Goal: Task Accomplishment & Management: Manage account settings

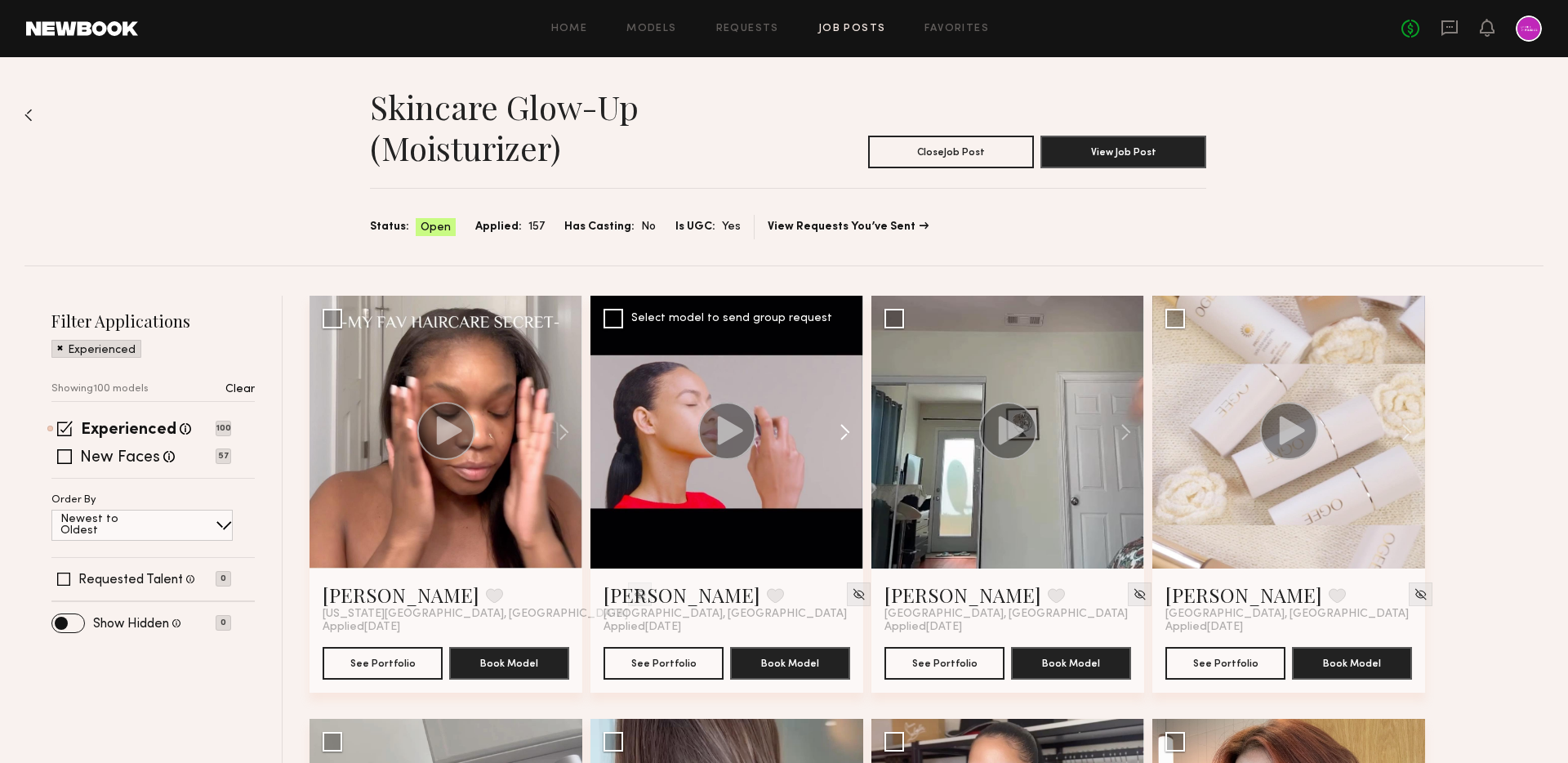
click at [848, 435] on button at bounding box center [837, 431] width 53 height 272
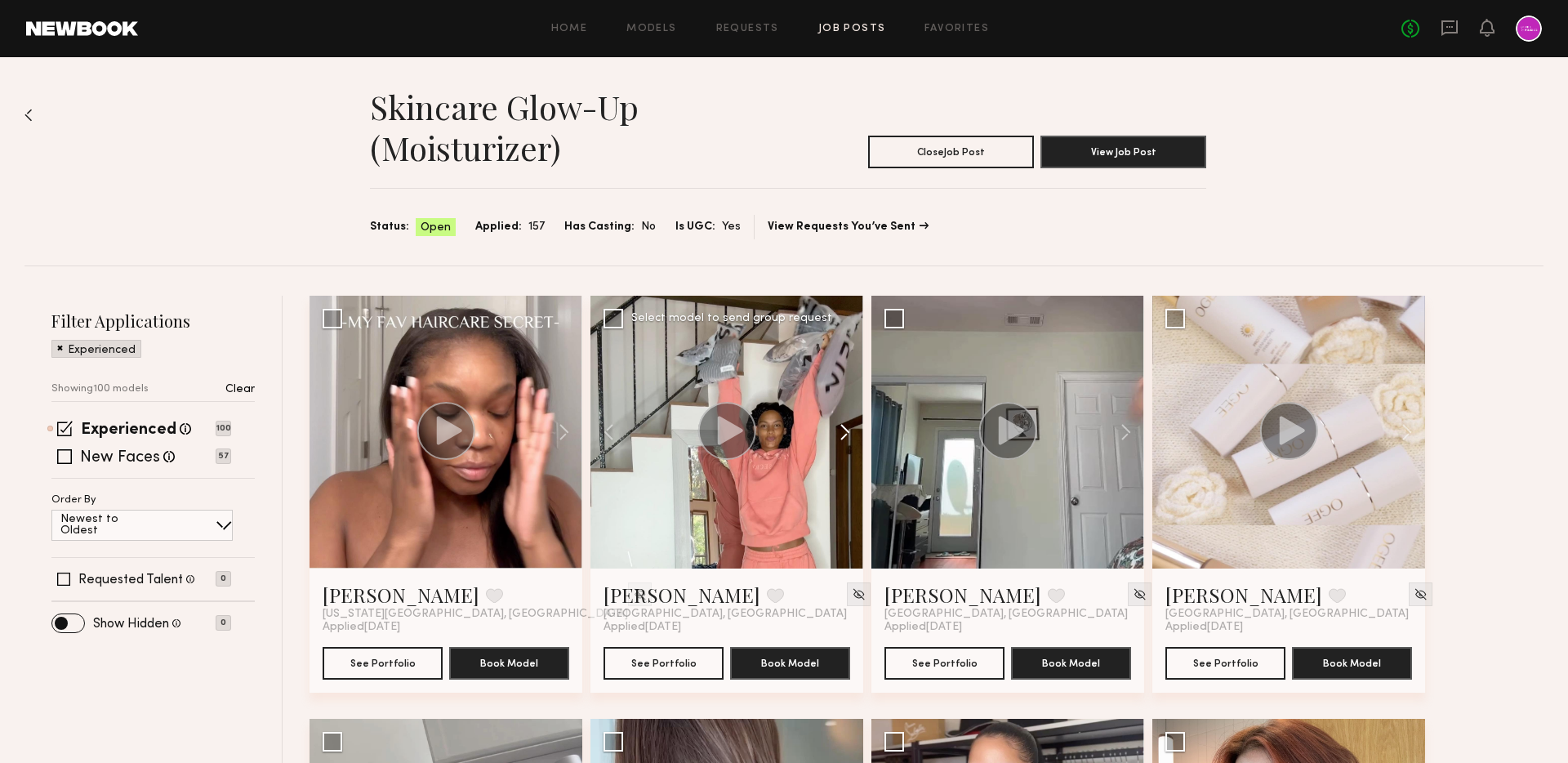
click at [848, 435] on button at bounding box center [837, 431] width 53 height 272
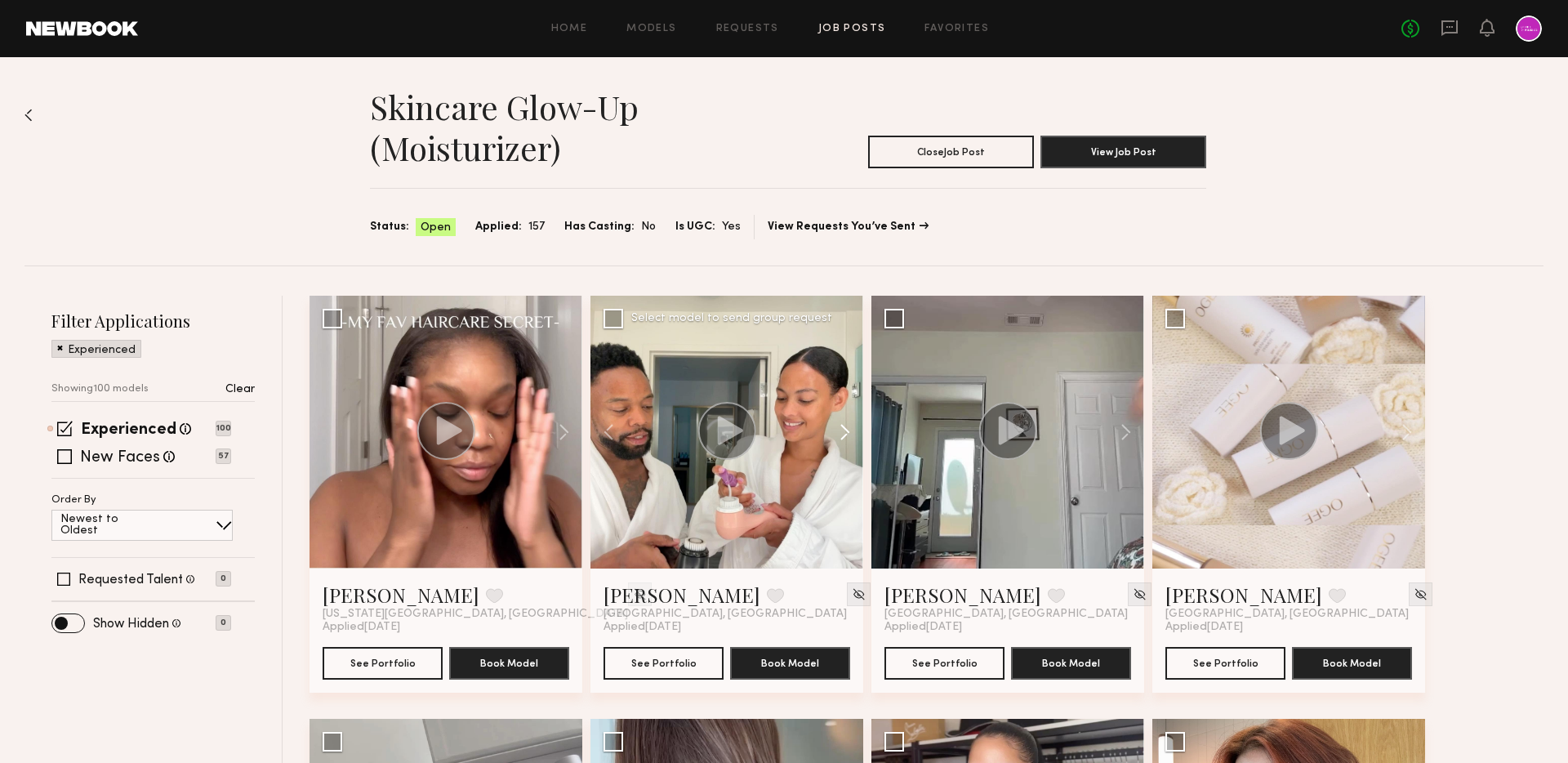
click at [848, 435] on button at bounding box center [837, 431] width 53 height 272
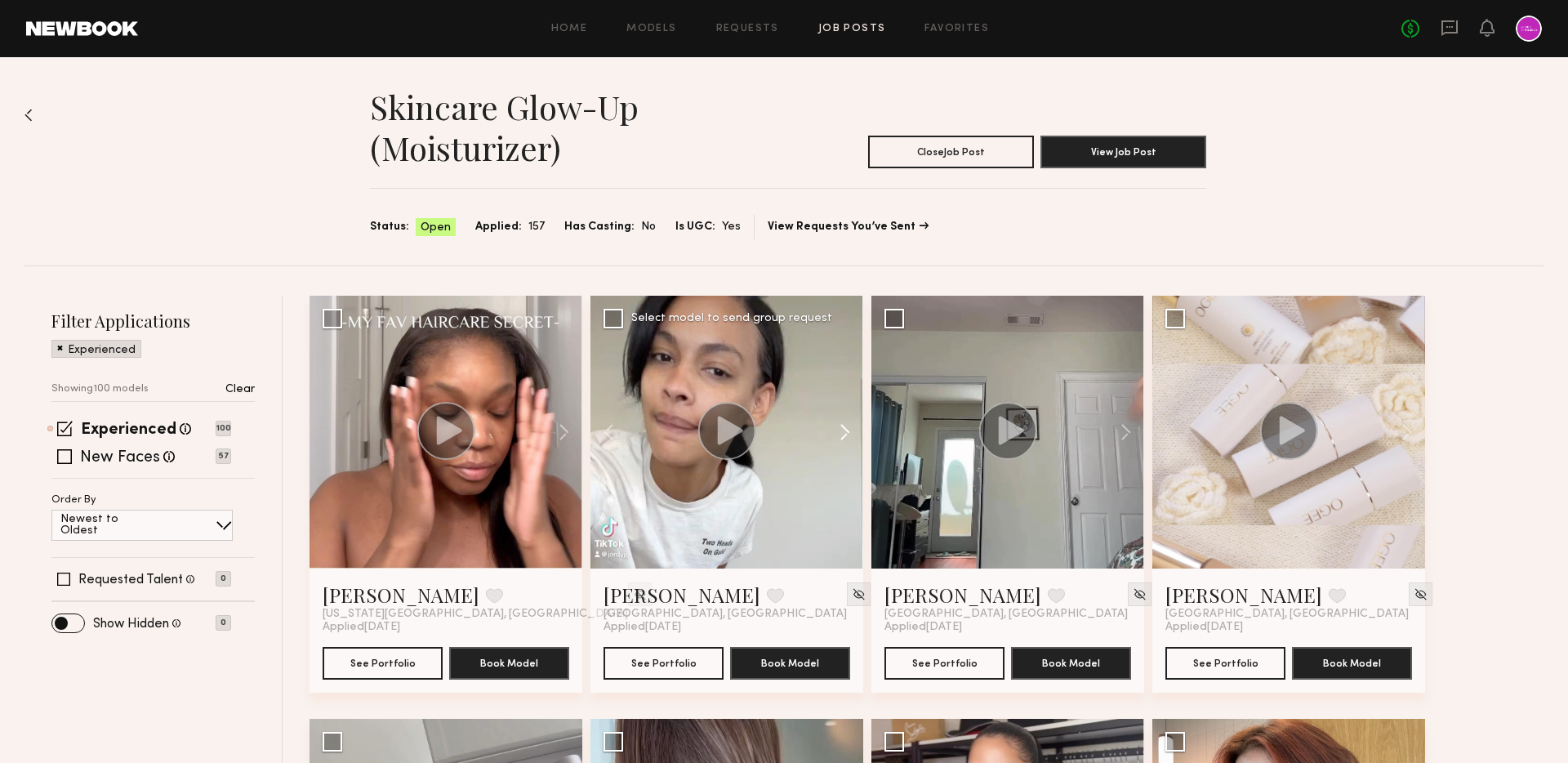
click at [848, 435] on button at bounding box center [837, 431] width 53 height 272
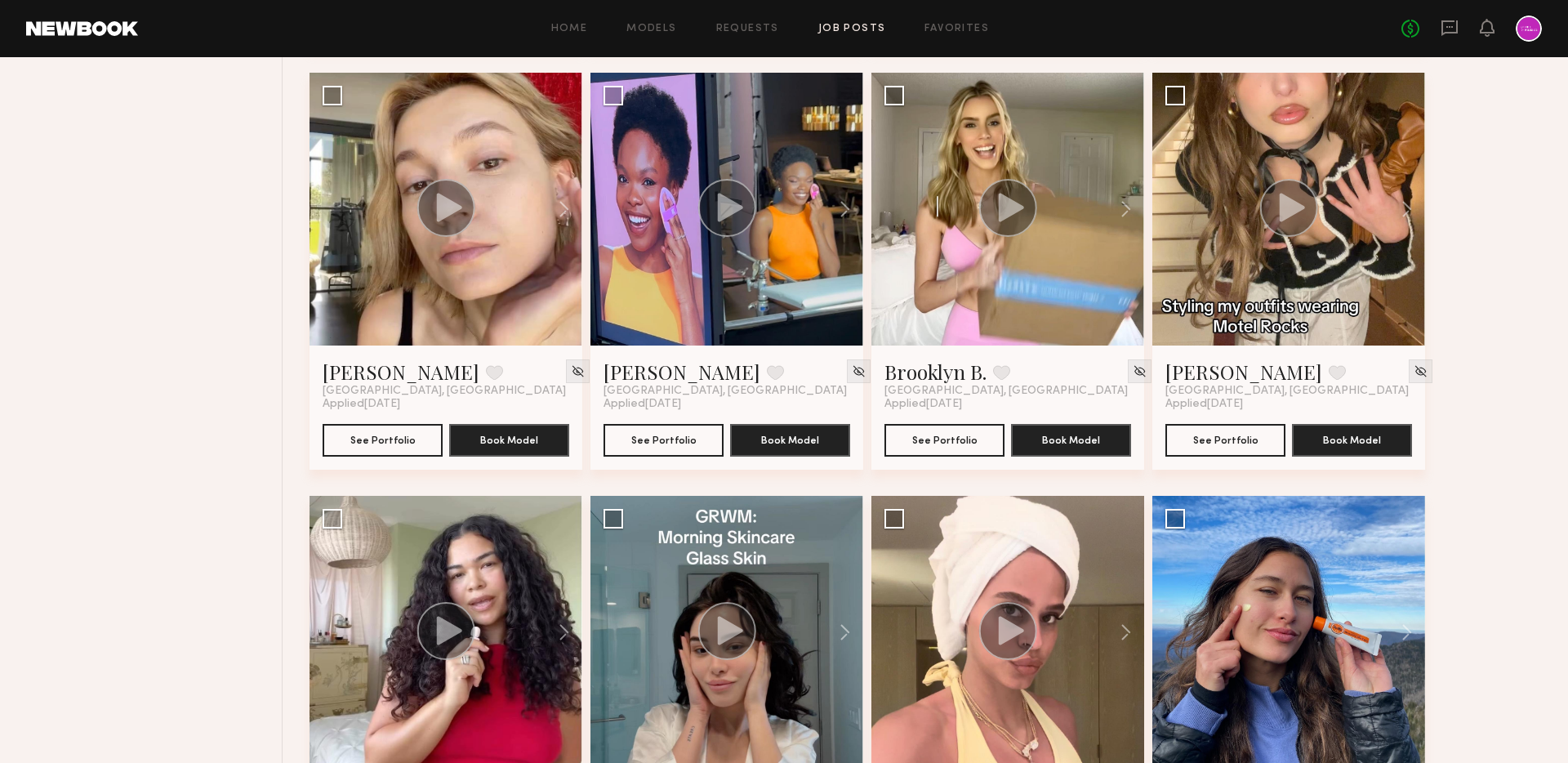
scroll to position [2357, 0]
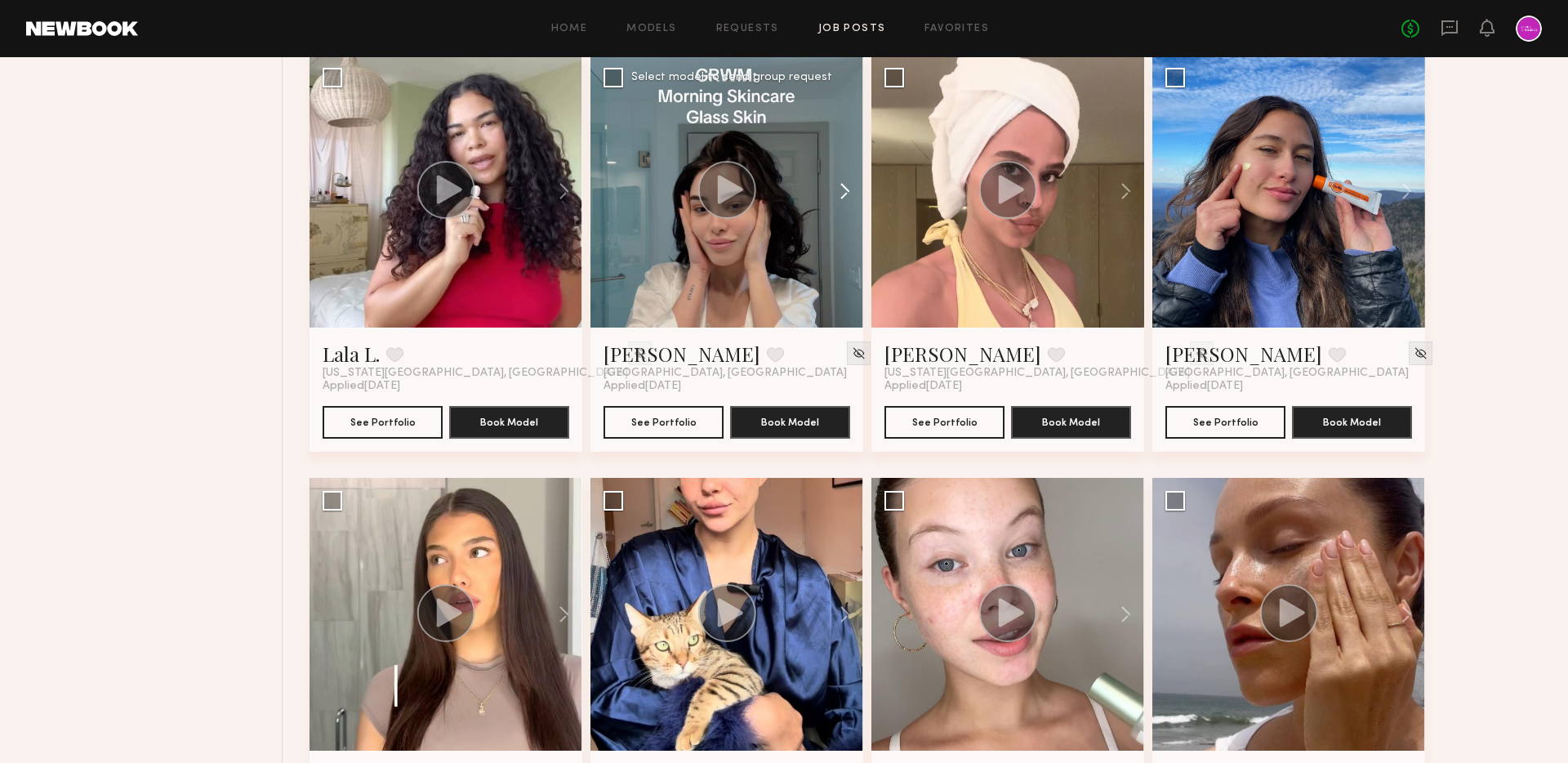
click at [852, 189] on button at bounding box center [837, 190] width 53 height 272
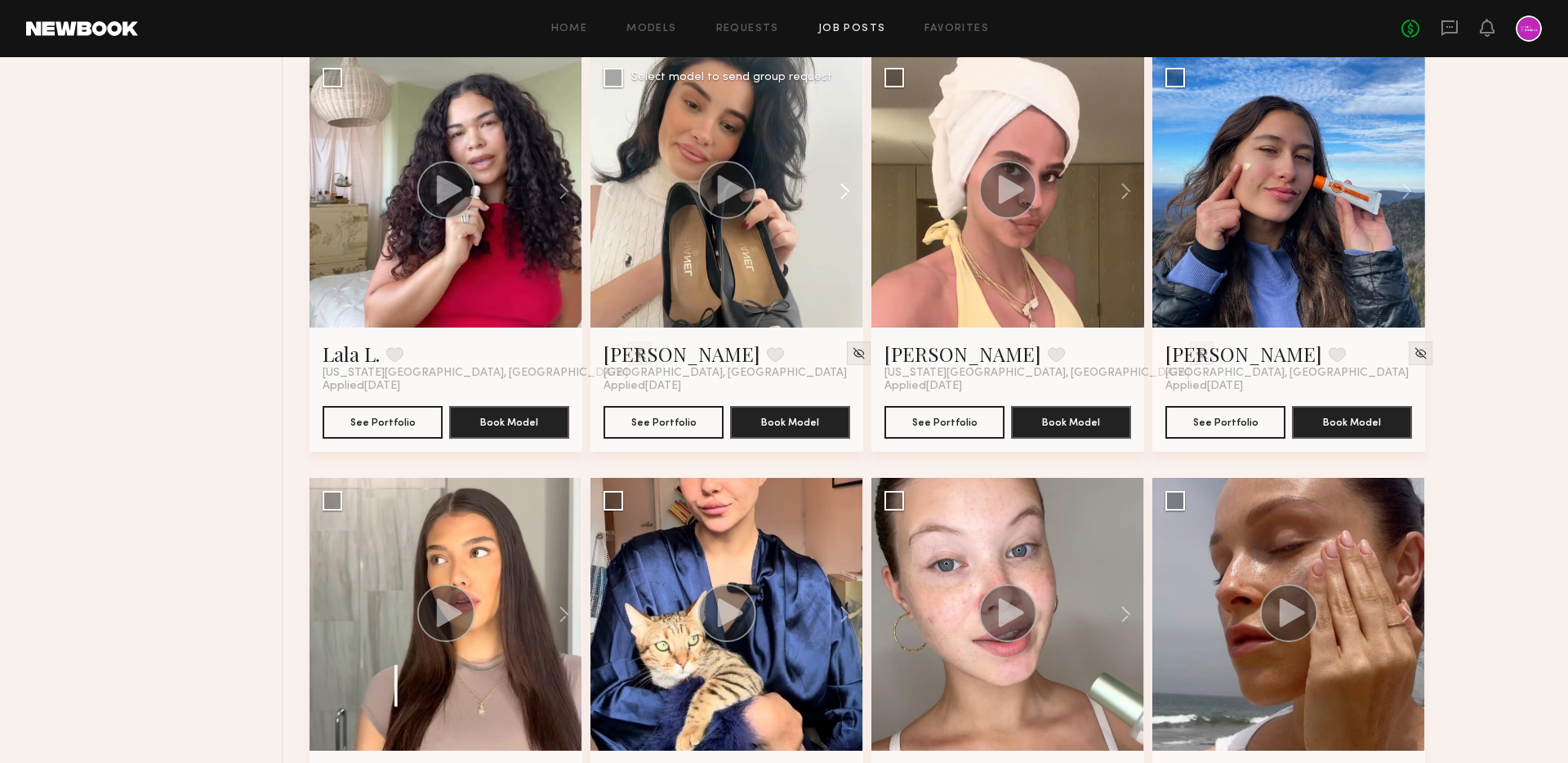
click at [852, 189] on button at bounding box center [837, 190] width 53 height 272
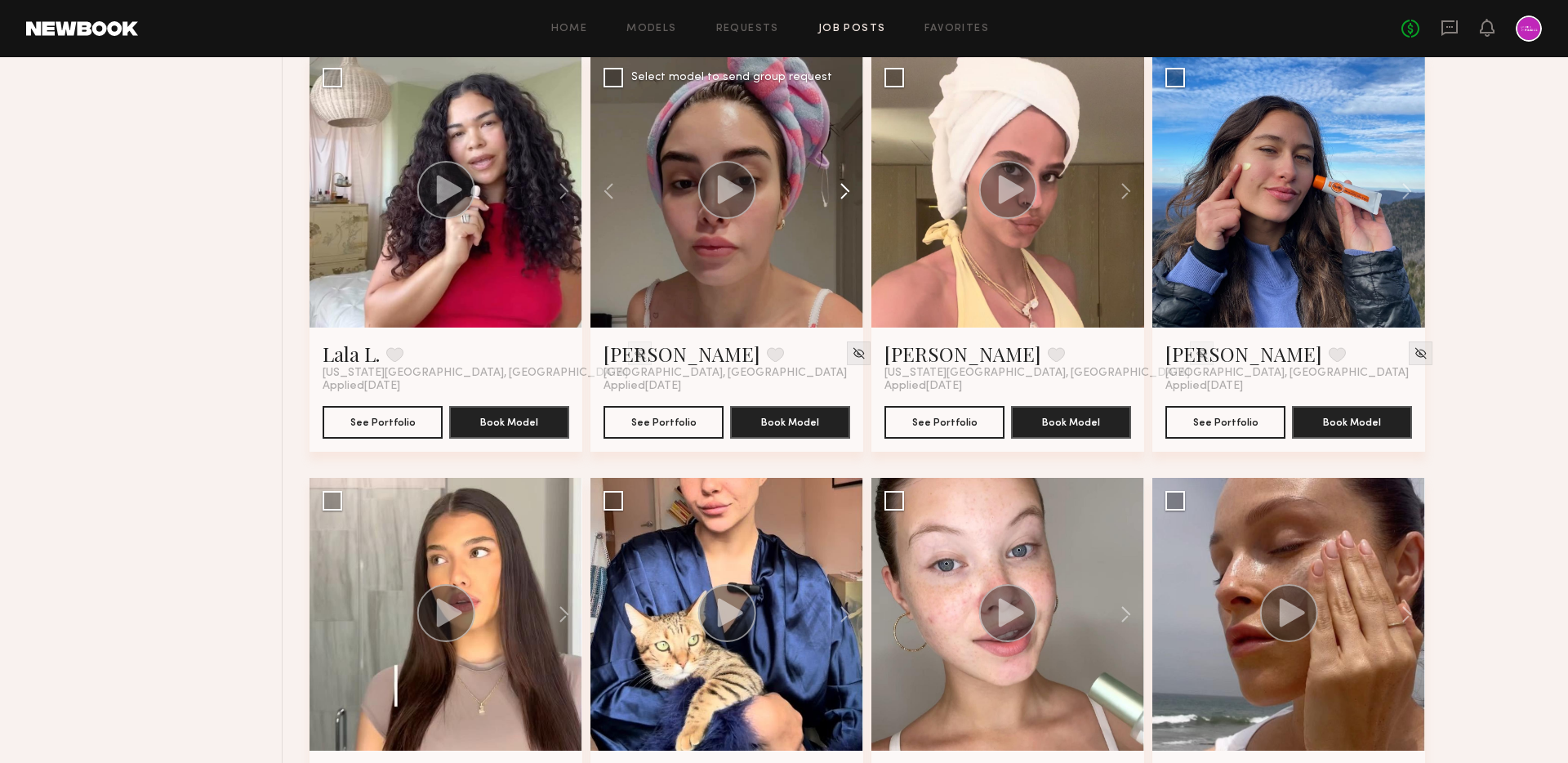
click at [852, 189] on button at bounding box center [837, 190] width 53 height 272
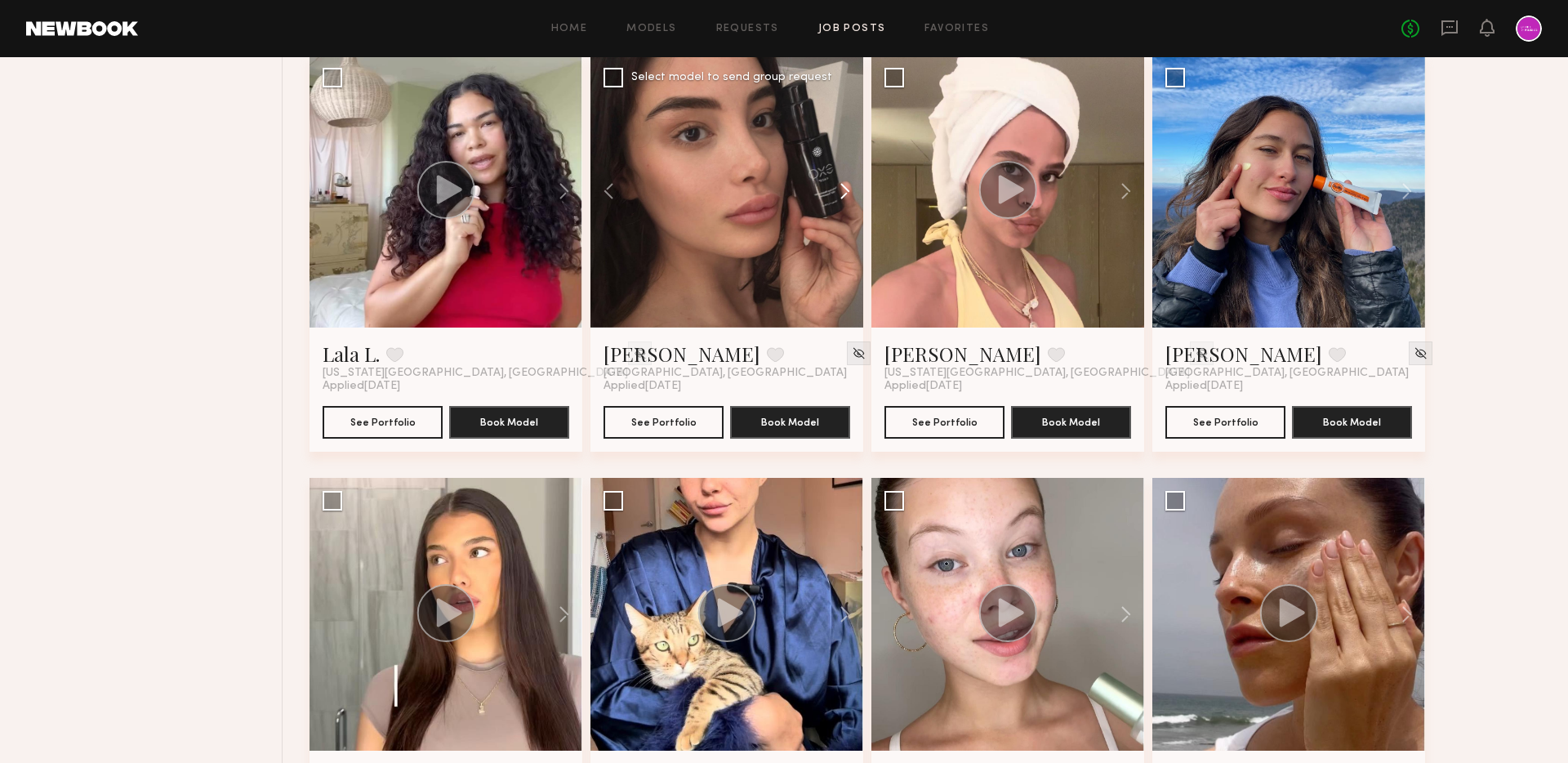
click at [852, 189] on button at bounding box center [837, 190] width 53 height 272
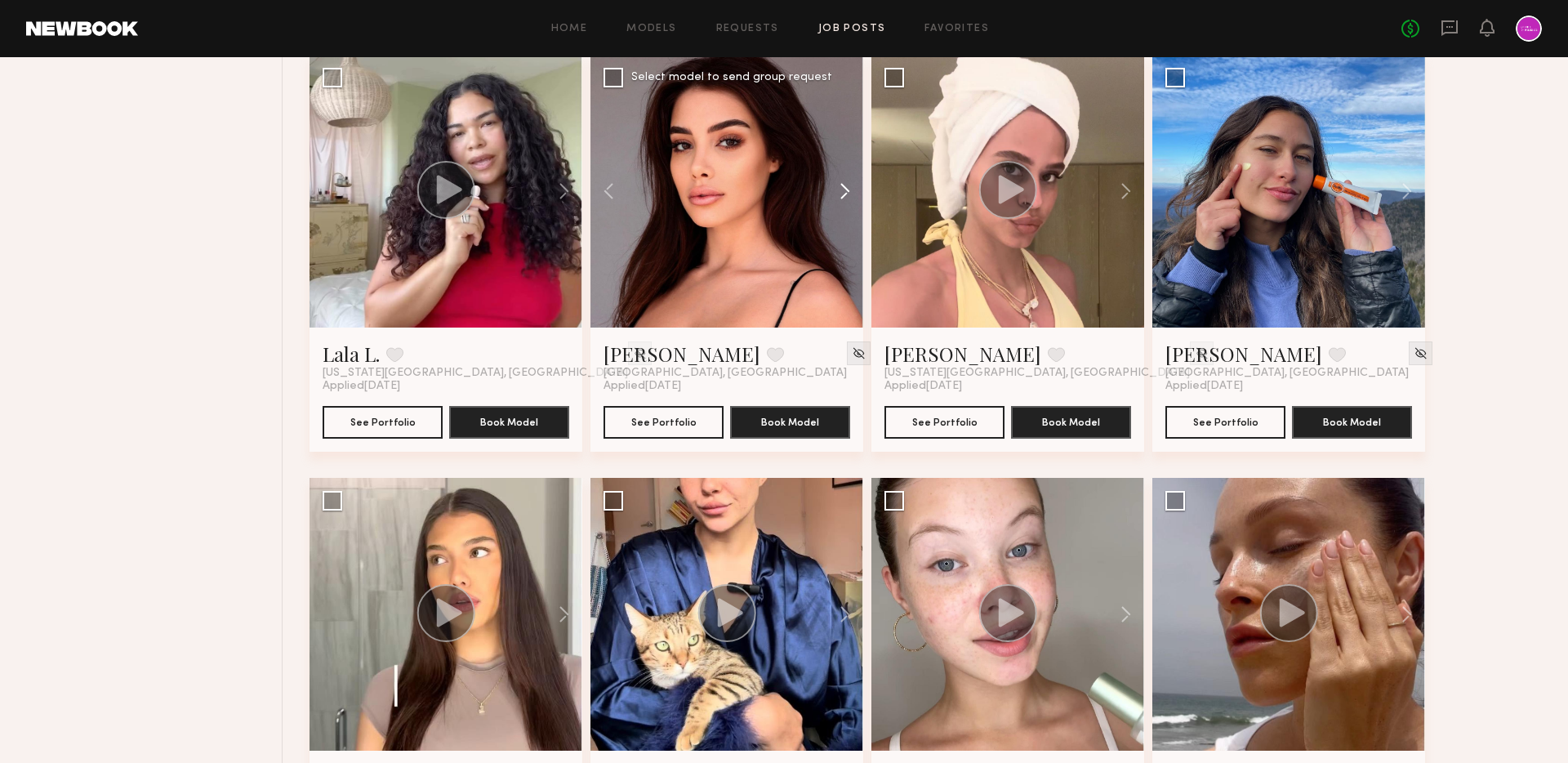
click at [852, 189] on button at bounding box center [837, 190] width 53 height 272
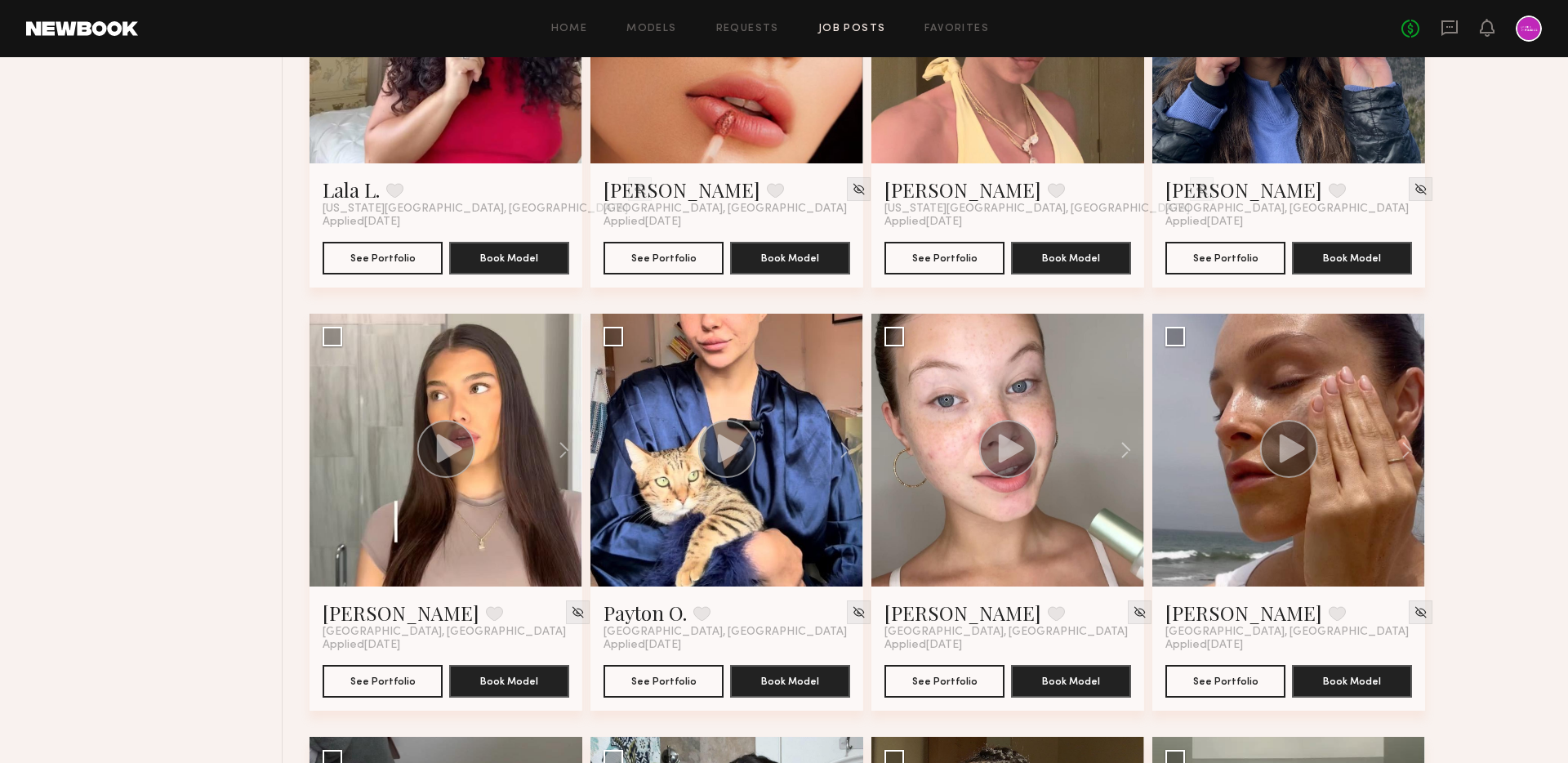
scroll to position [2734, 0]
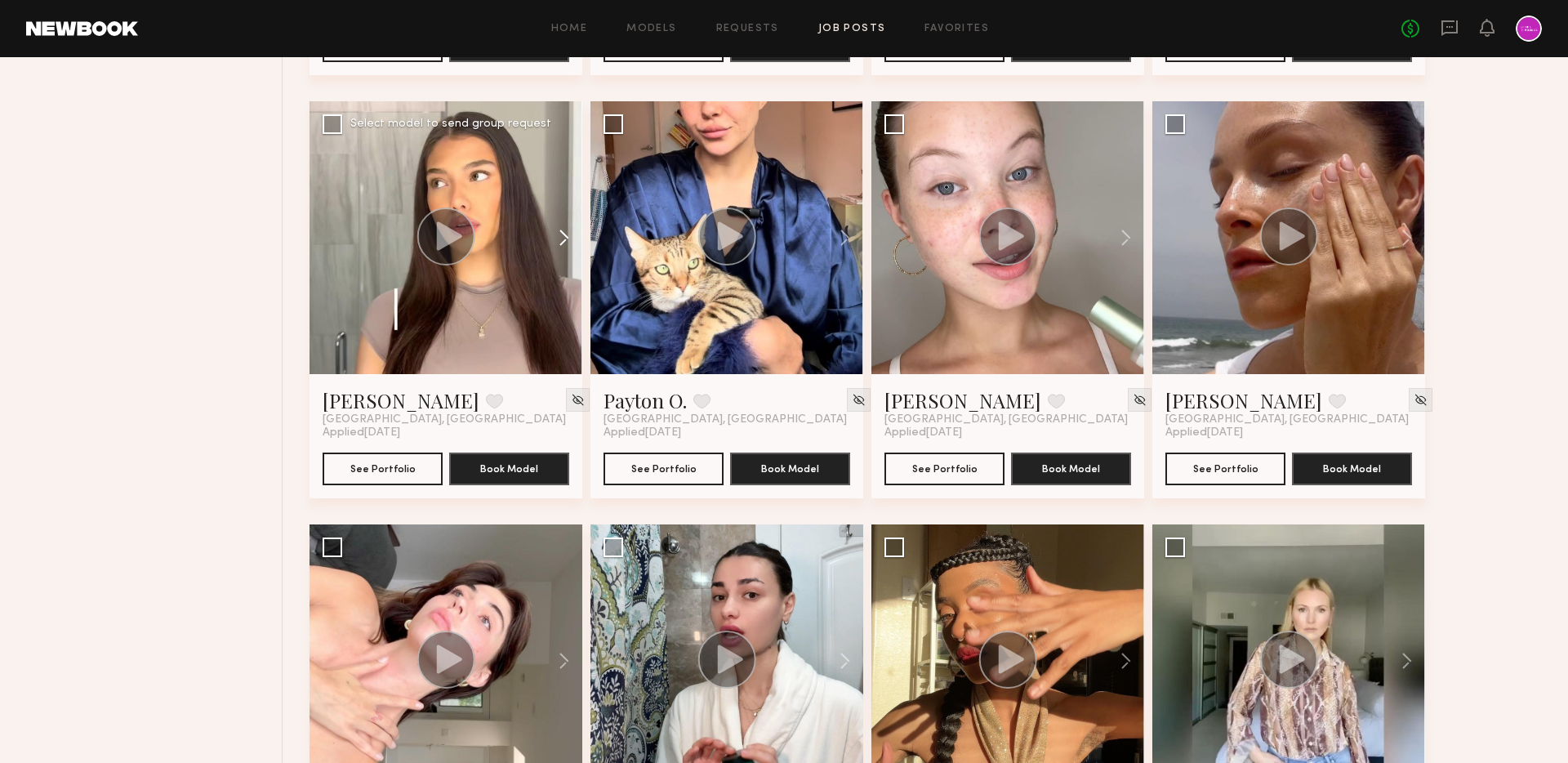
click at [567, 240] on button at bounding box center [557, 237] width 53 height 272
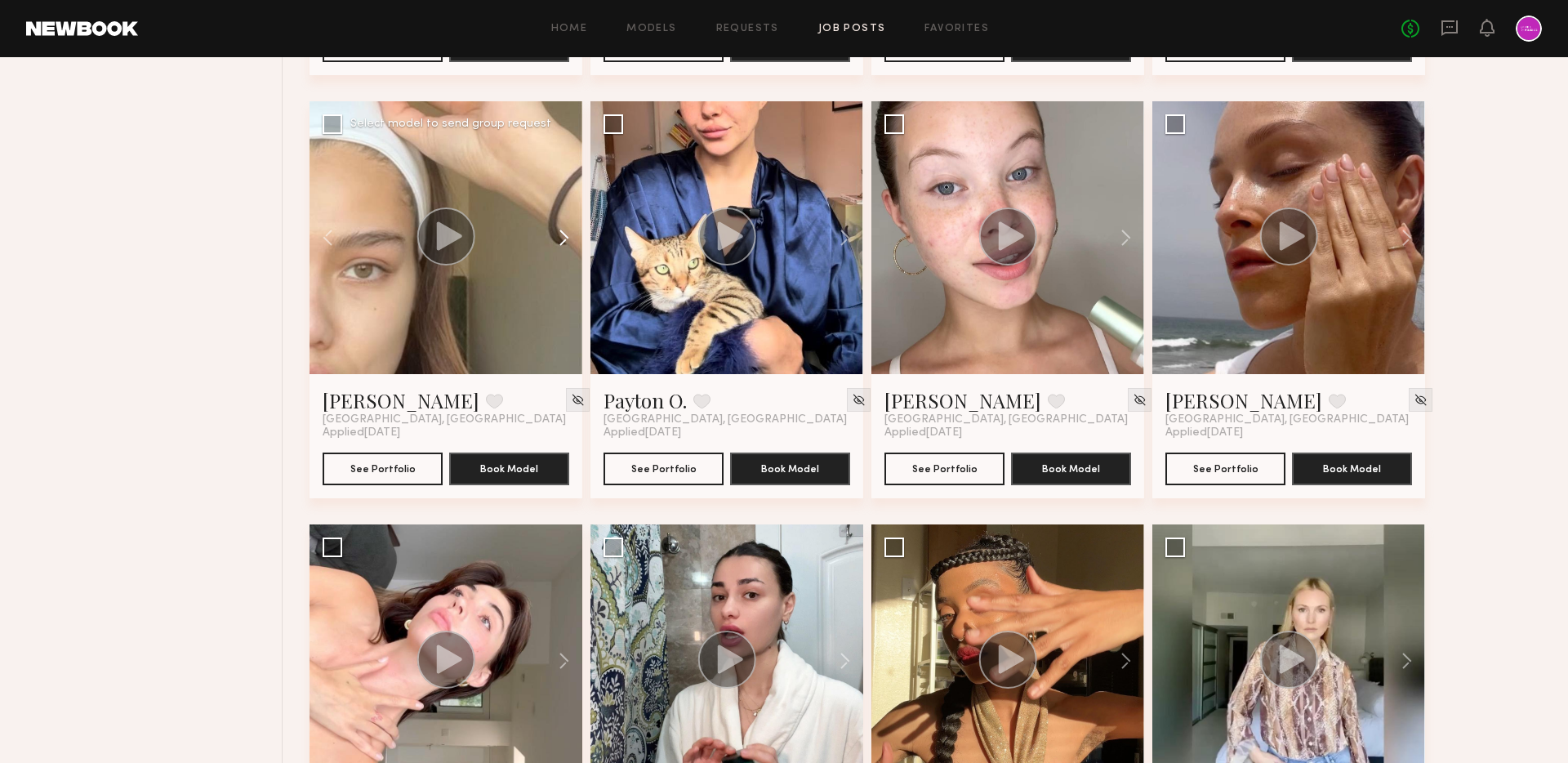
click at [567, 240] on button at bounding box center [557, 237] width 53 height 272
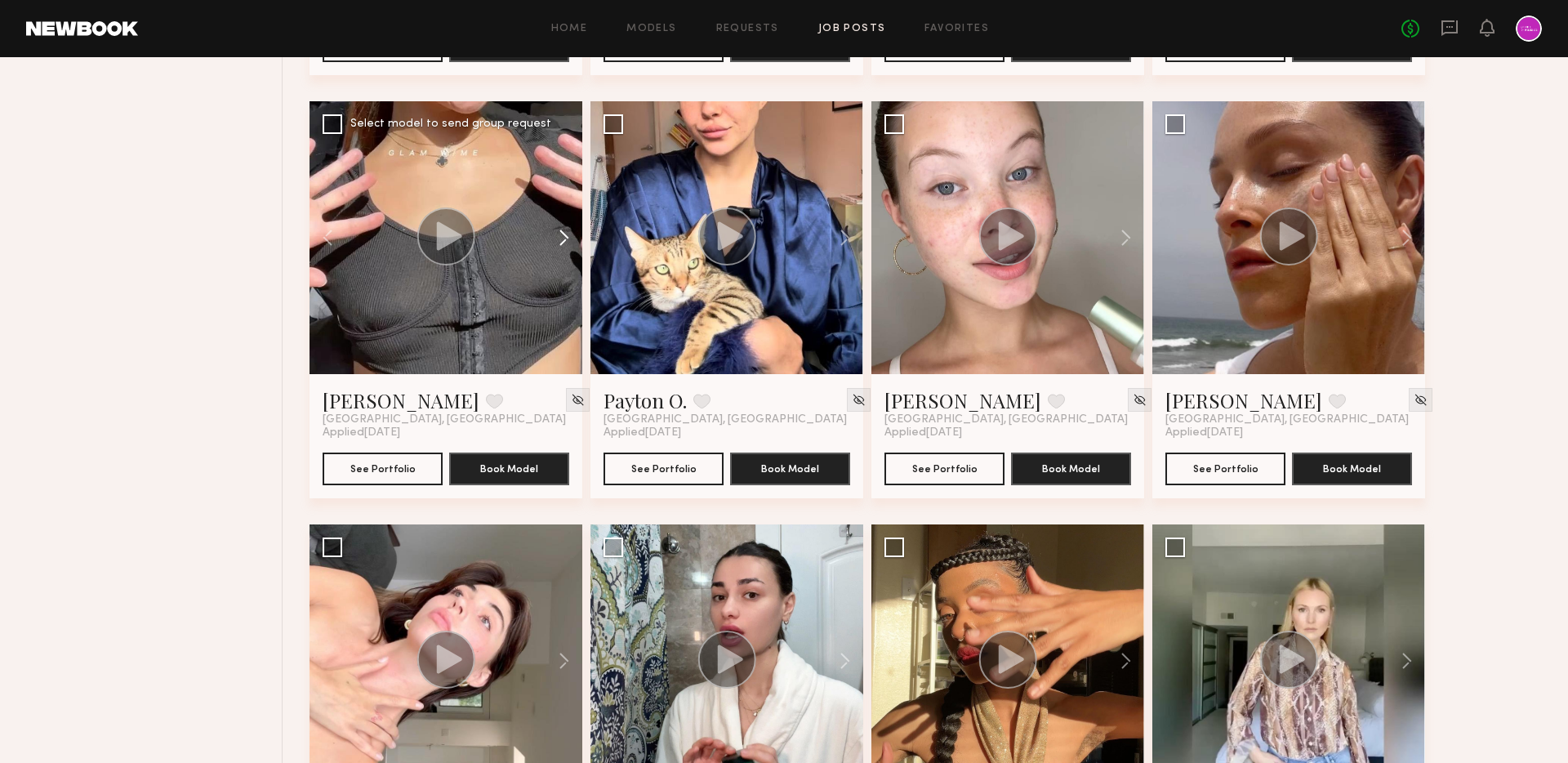
click at [567, 240] on button at bounding box center [557, 237] width 53 height 272
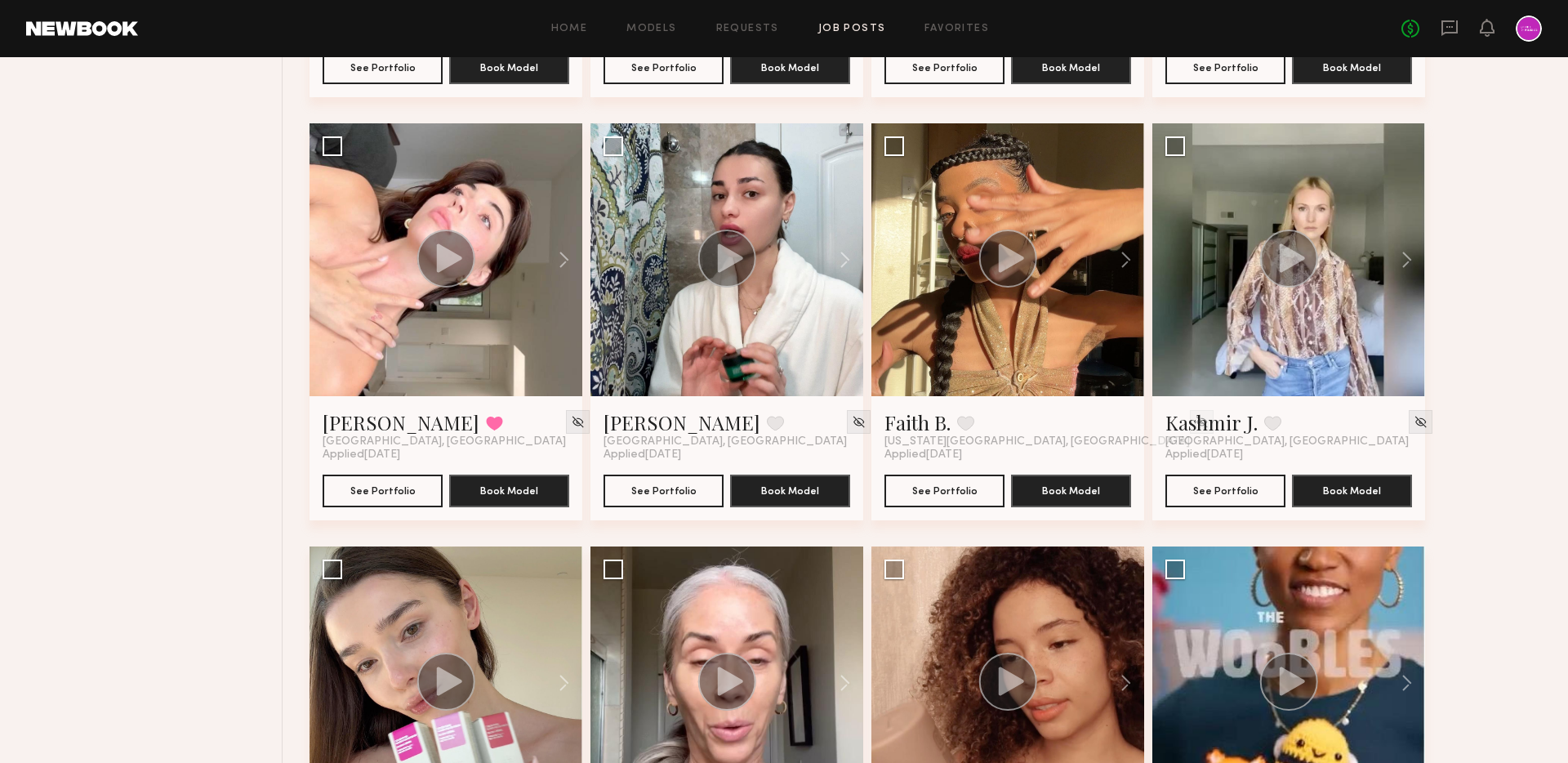
scroll to position [3103, 0]
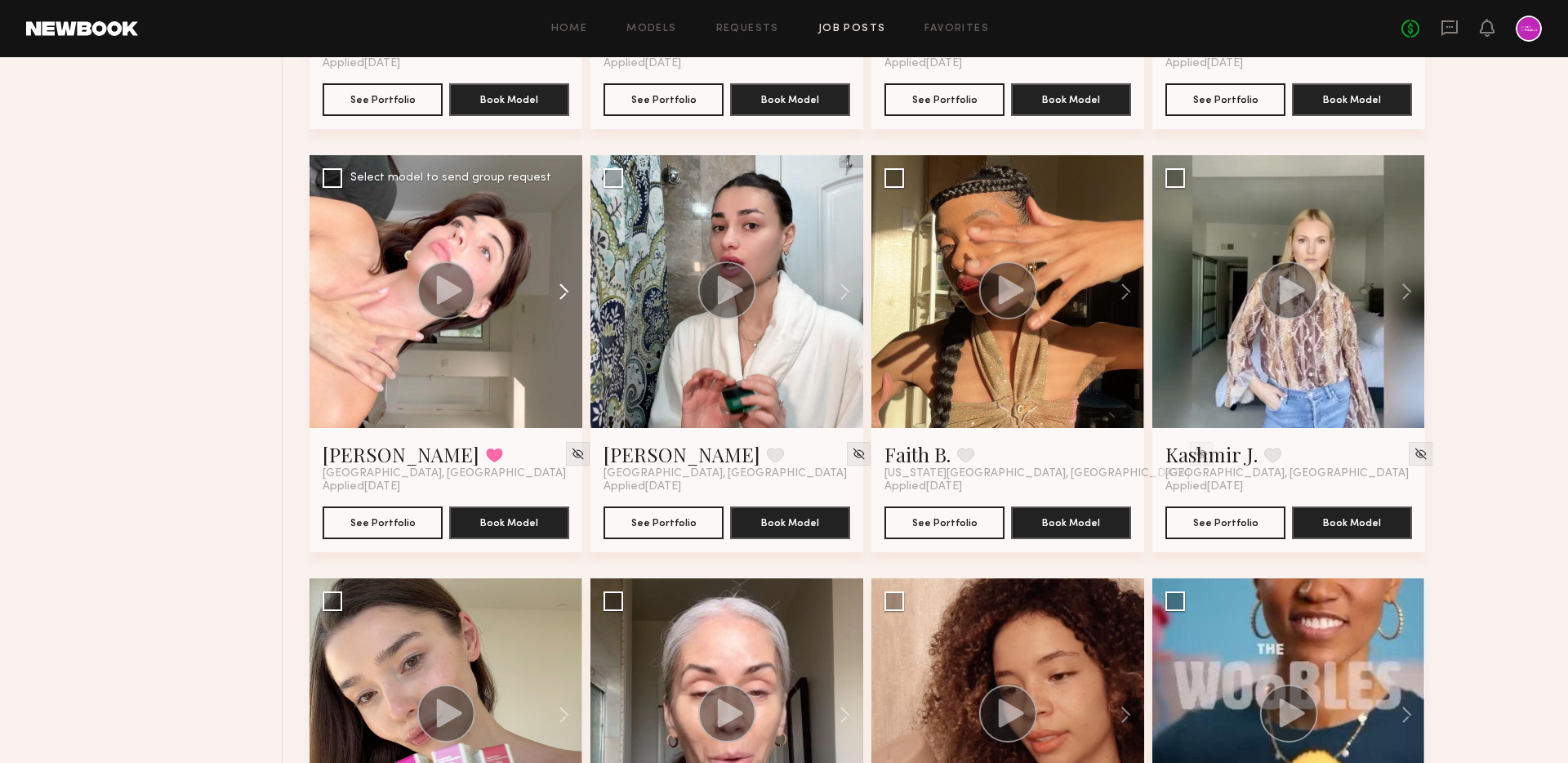
click at [567, 283] on button at bounding box center [557, 291] width 53 height 272
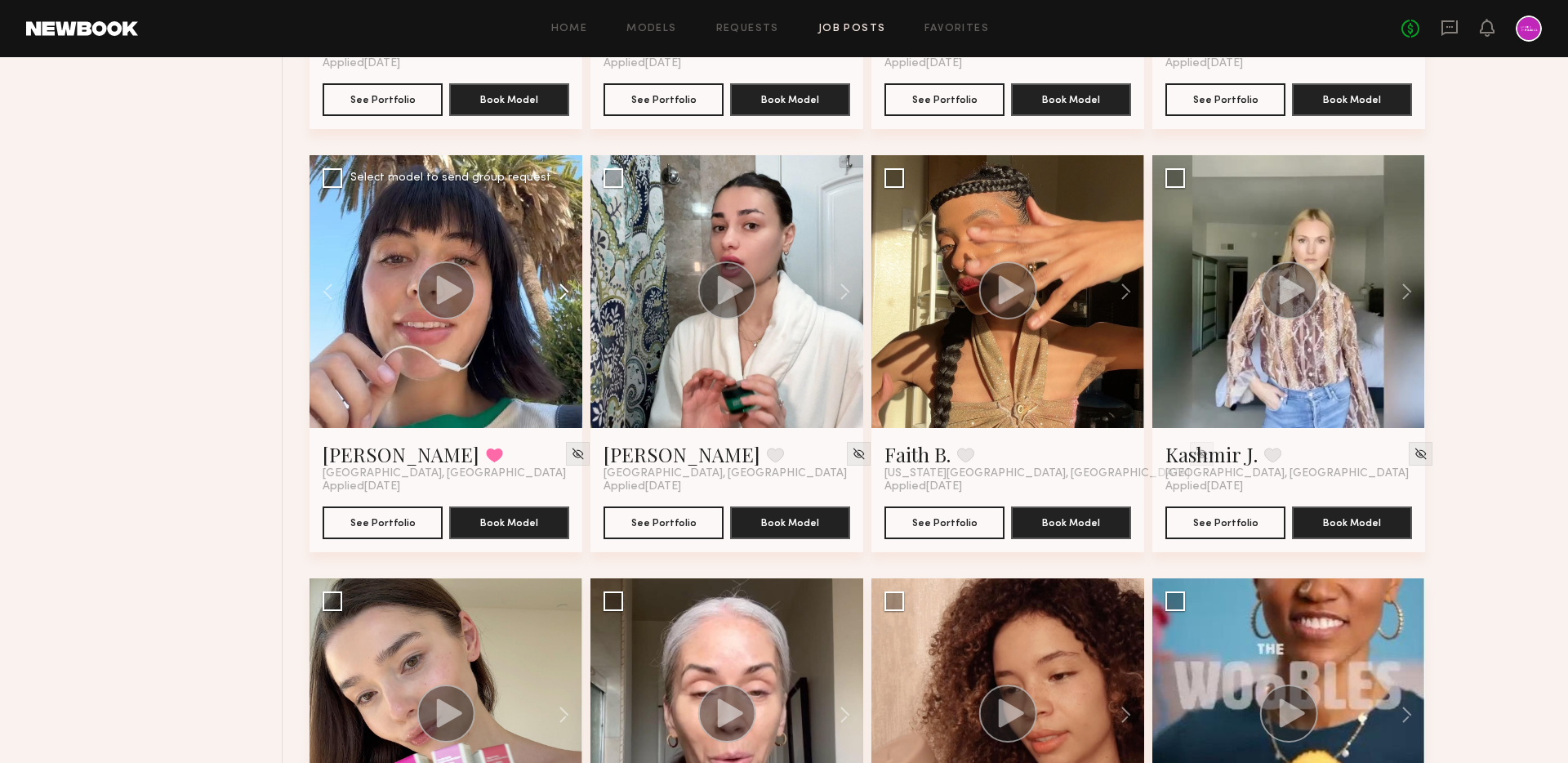
click at [567, 283] on button at bounding box center [557, 291] width 53 height 272
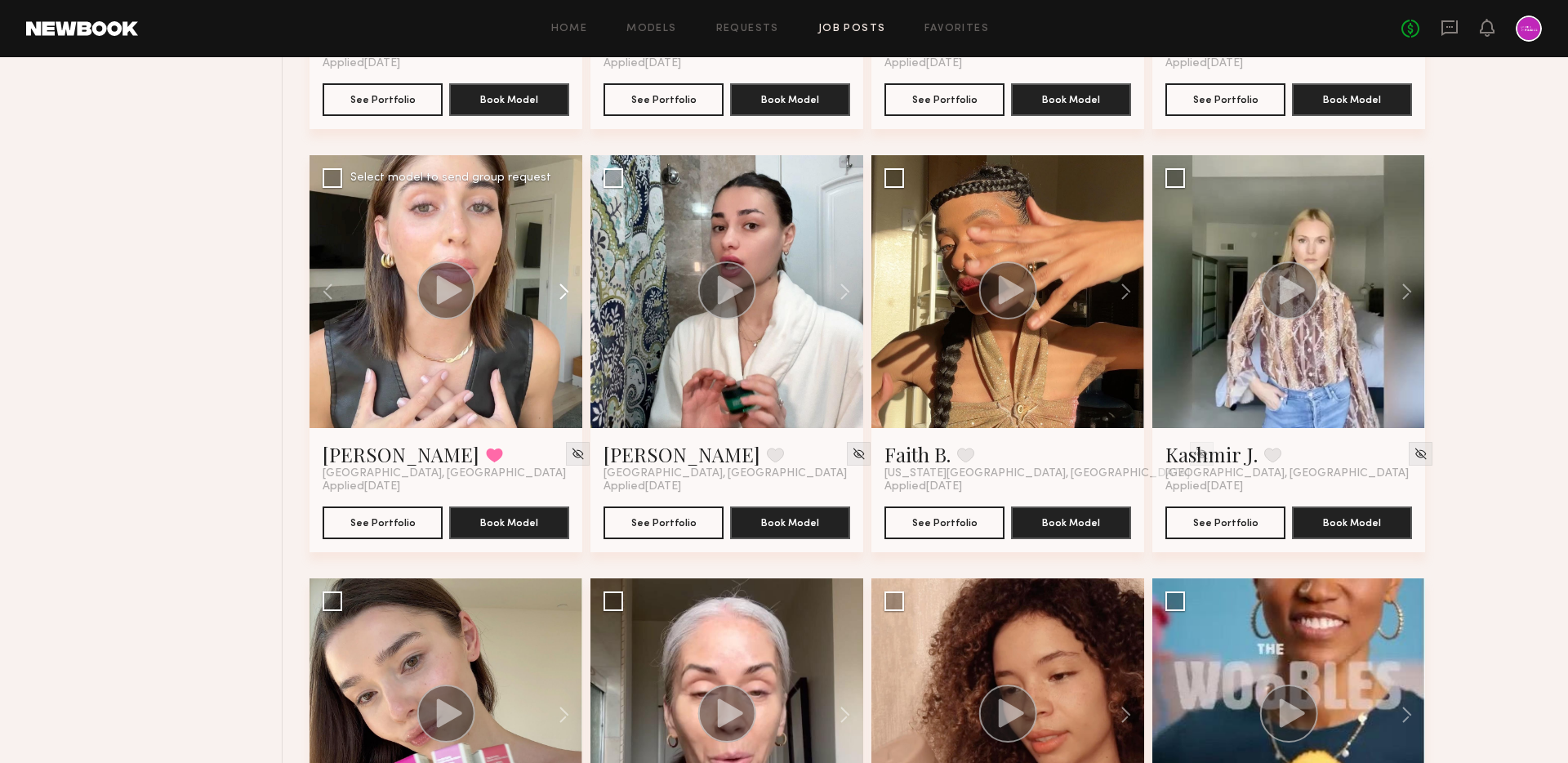
click at [567, 283] on button at bounding box center [557, 291] width 53 height 272
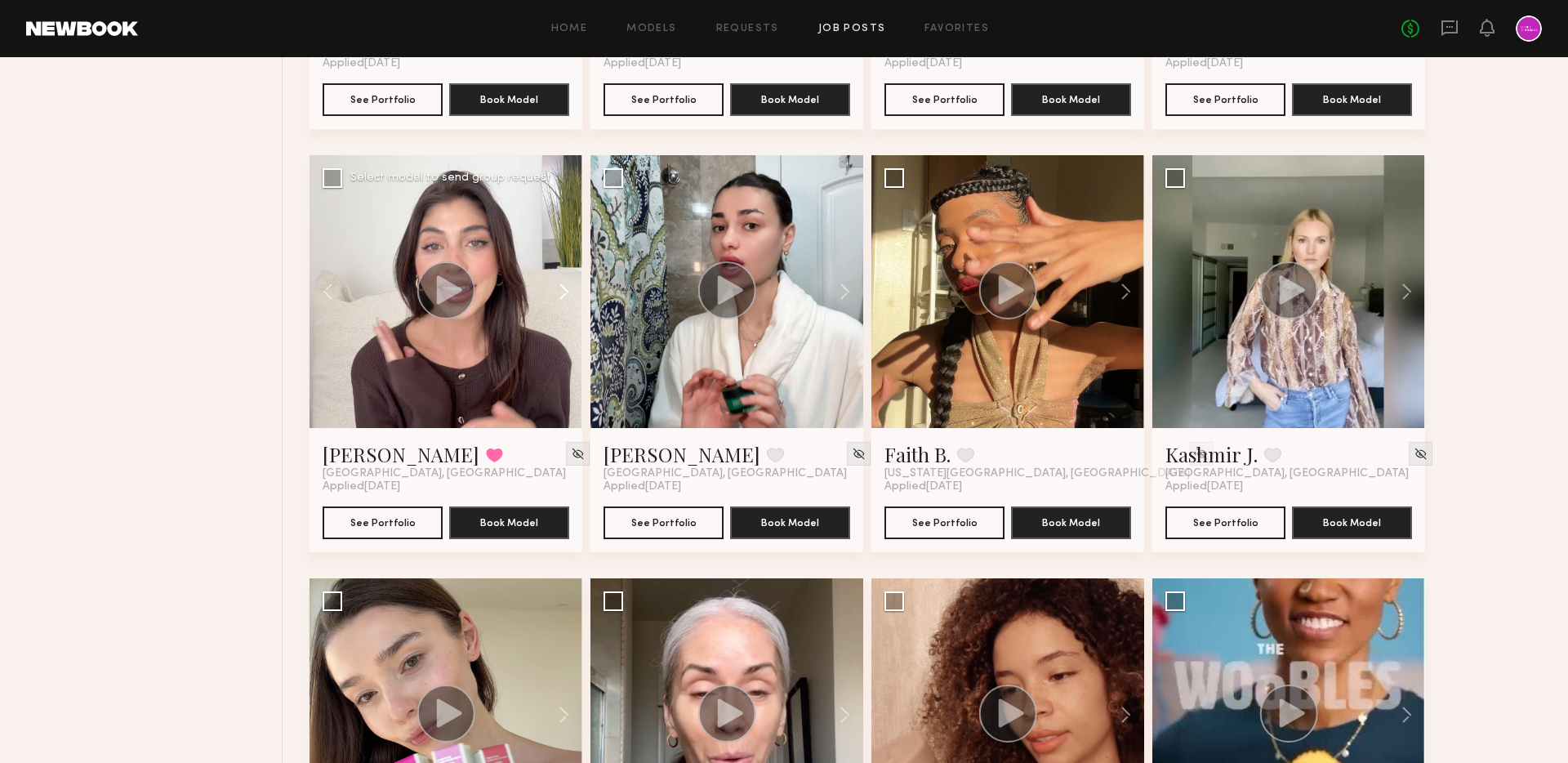
click at [567, 283] on button at bounding box center [557, 291] width 53 height 272
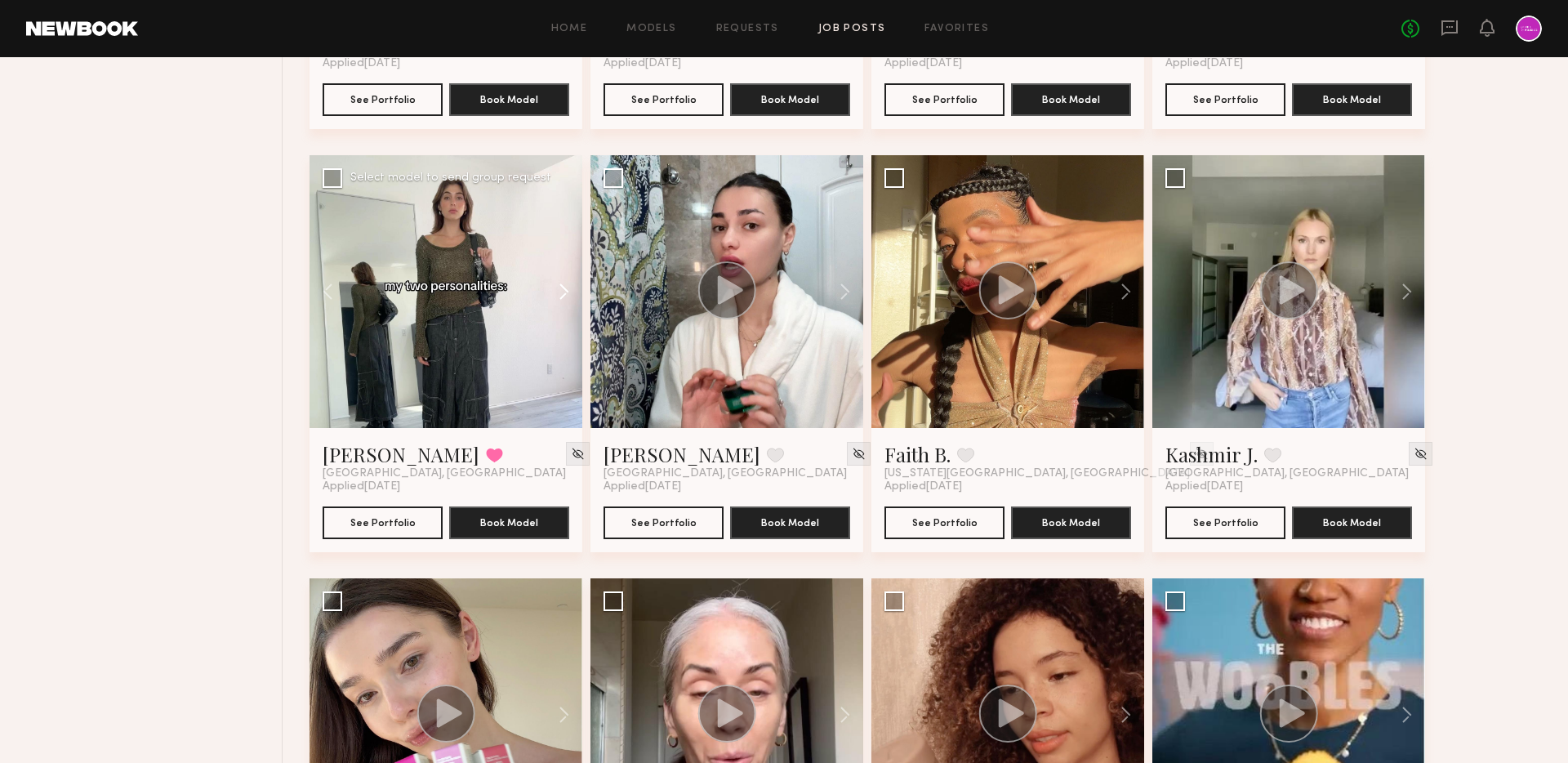
click at [567, 283] on button at bounding box center [557, 291] width 53 height 272
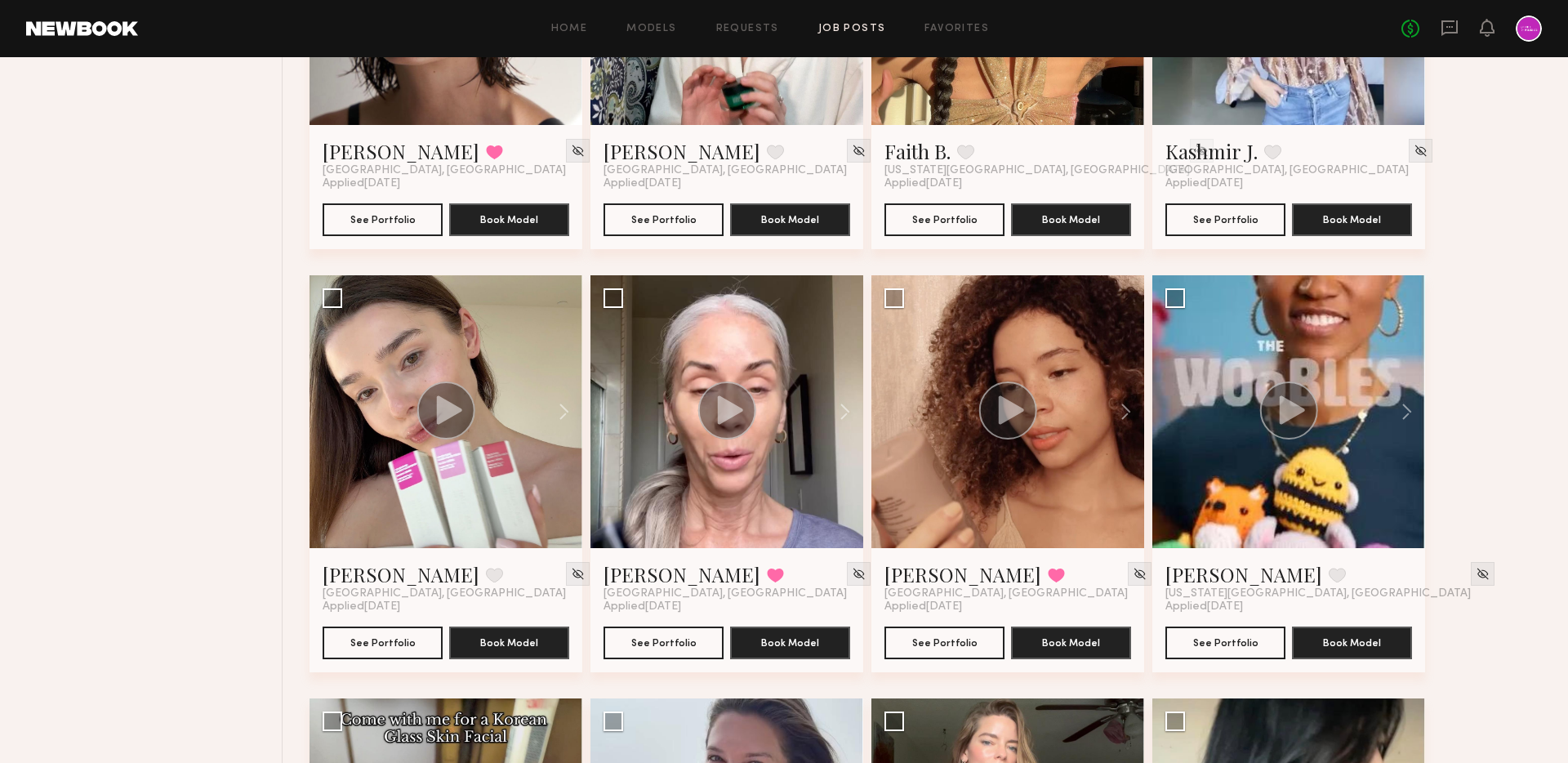
scroll to position [3515, 0]
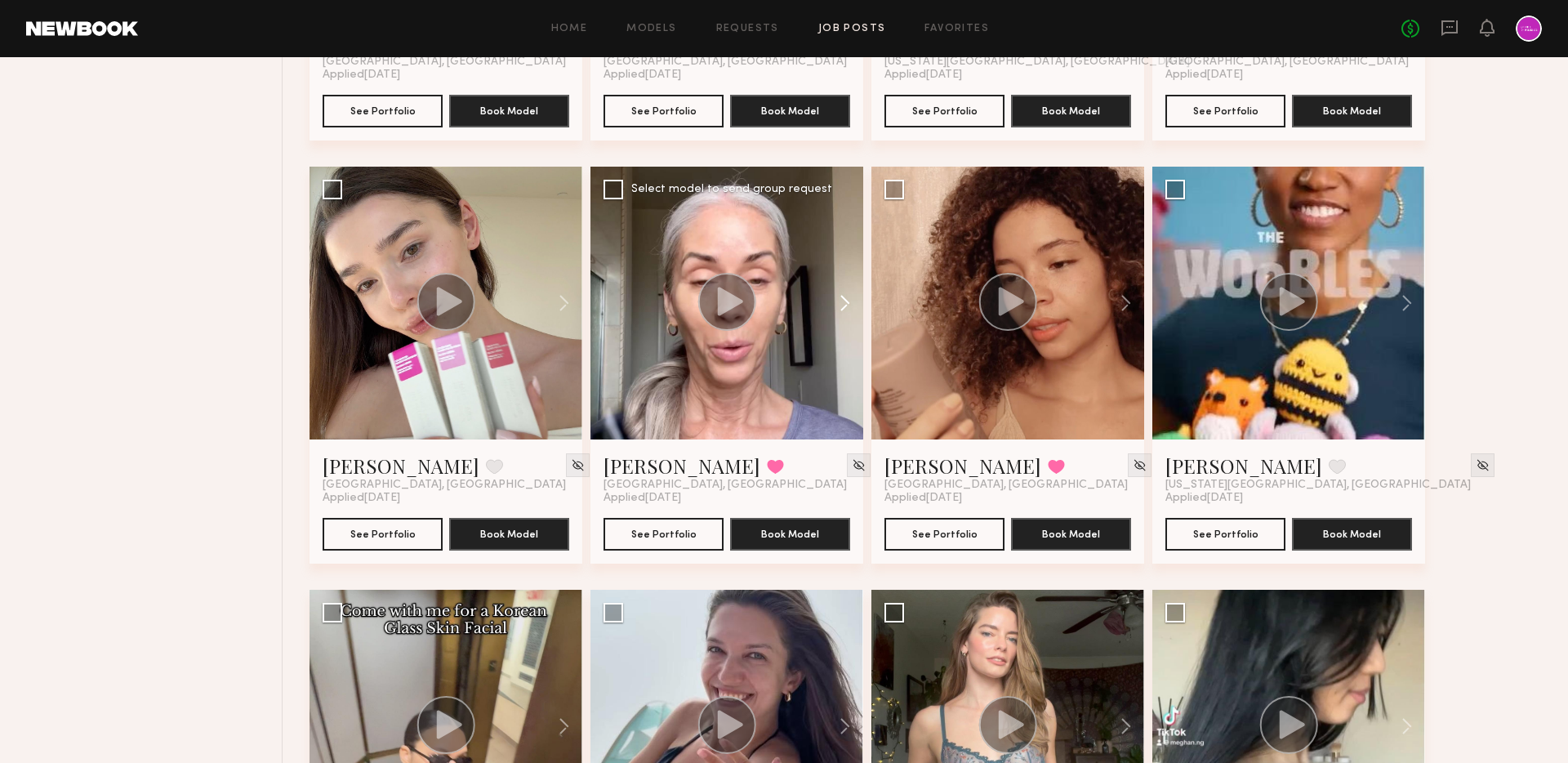
click at [846, 309] on button at bounding box center [837, 302] width 53 height 272
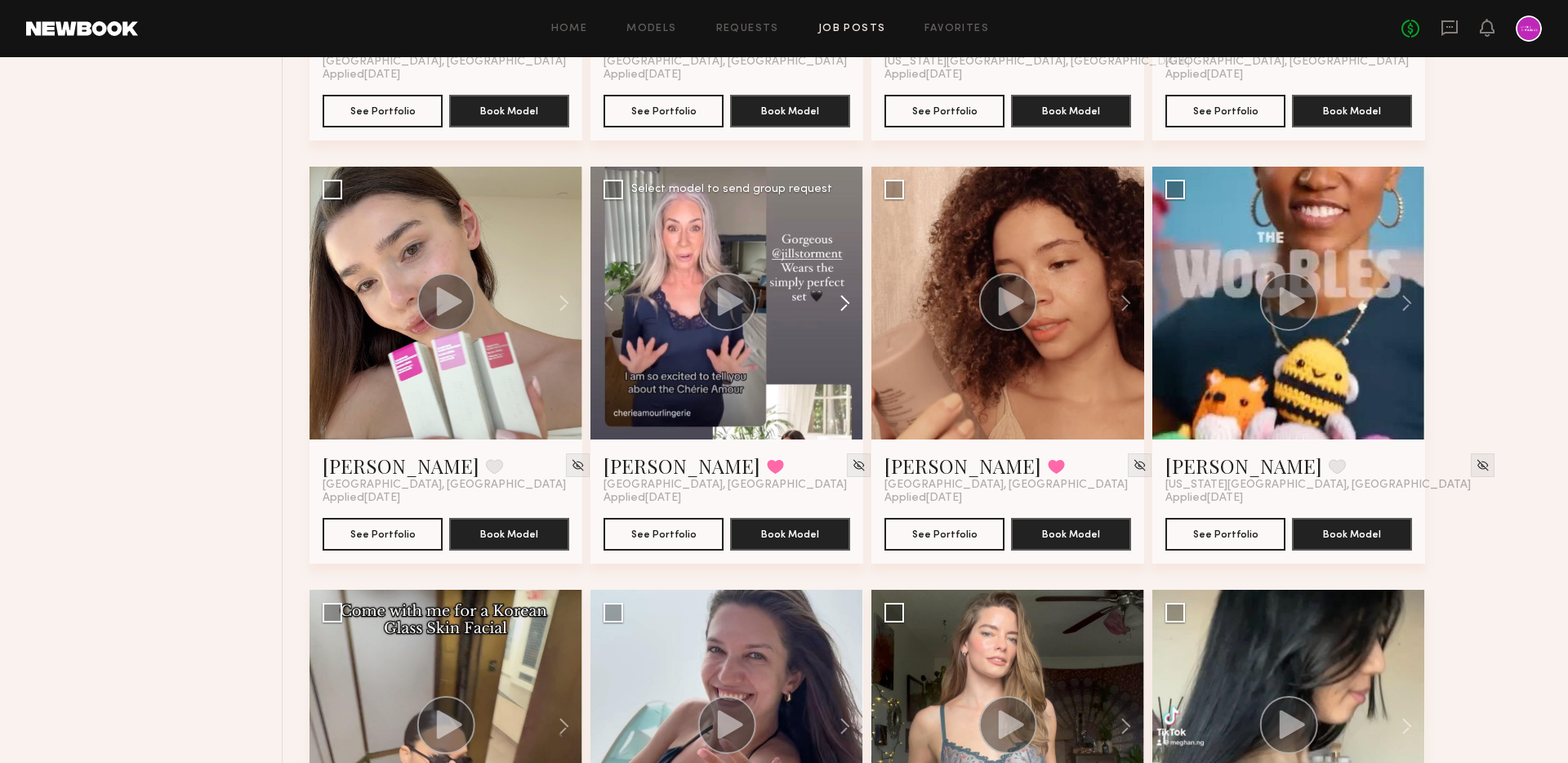
click at [846, 309] on button at bounding box center [837, 302] width 53 height 272
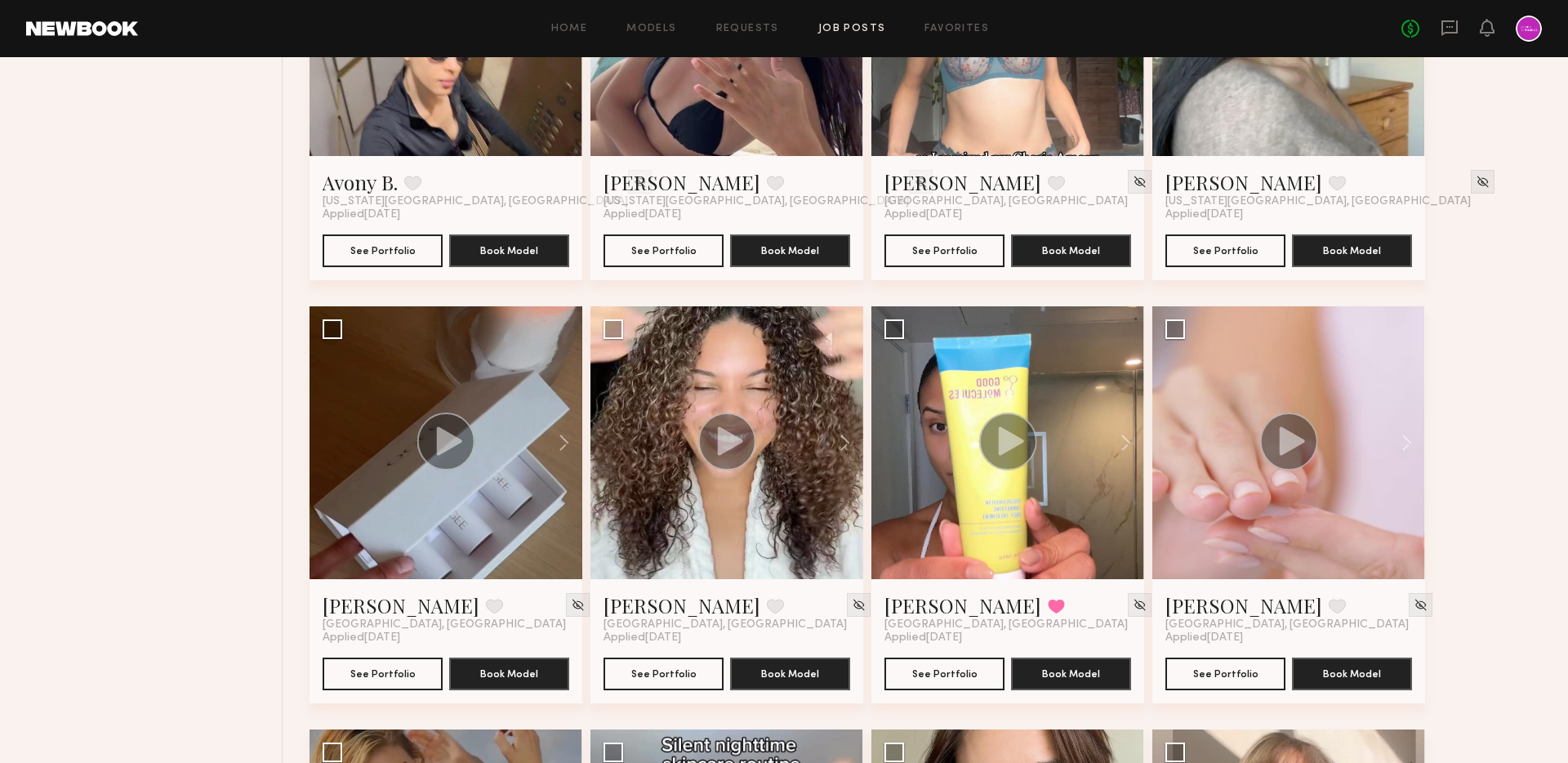
scroll to position [4330, 0]
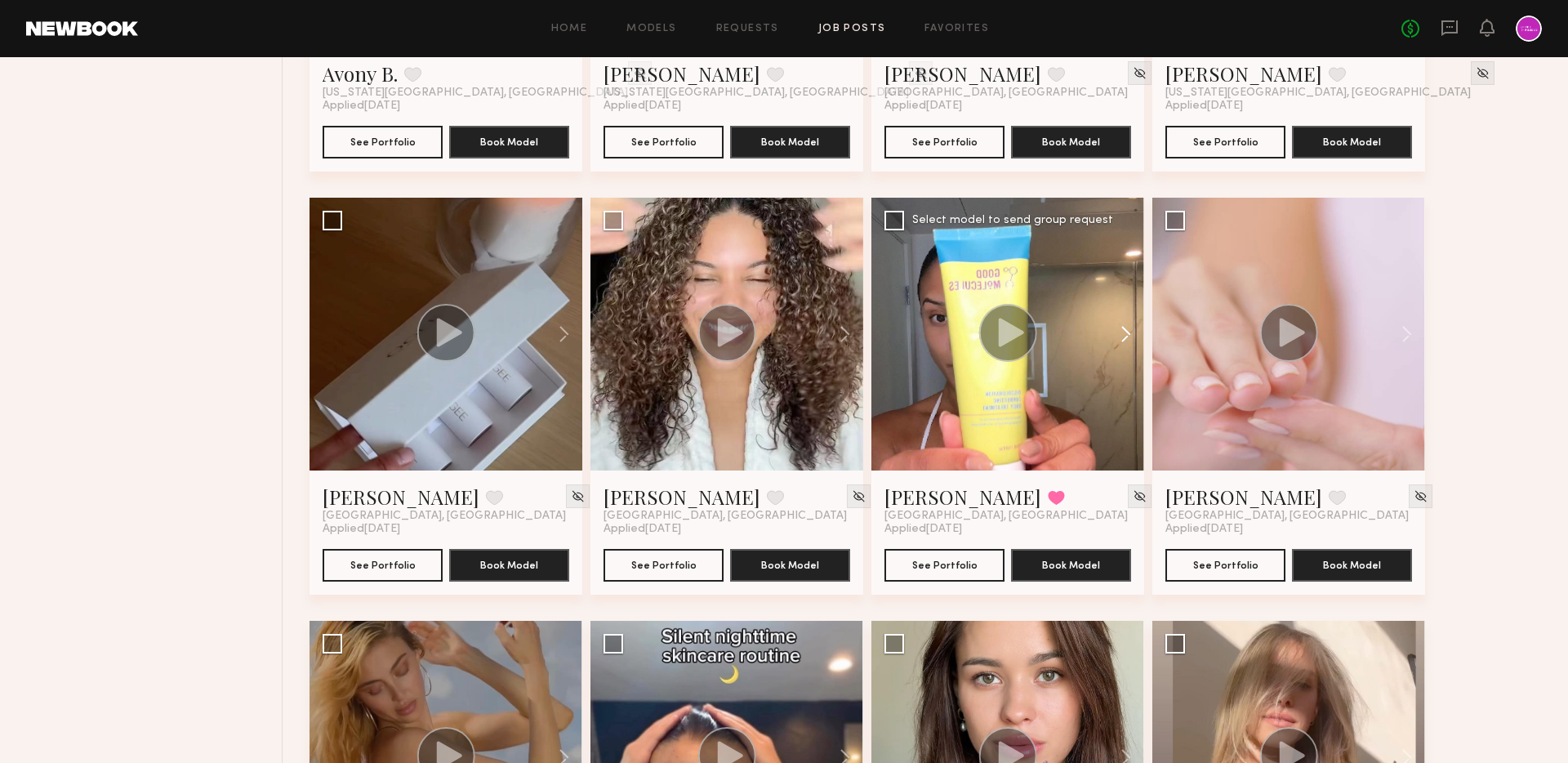
click at [1124, 331] on button at bounding box center [1118, 334] width 53 height 272
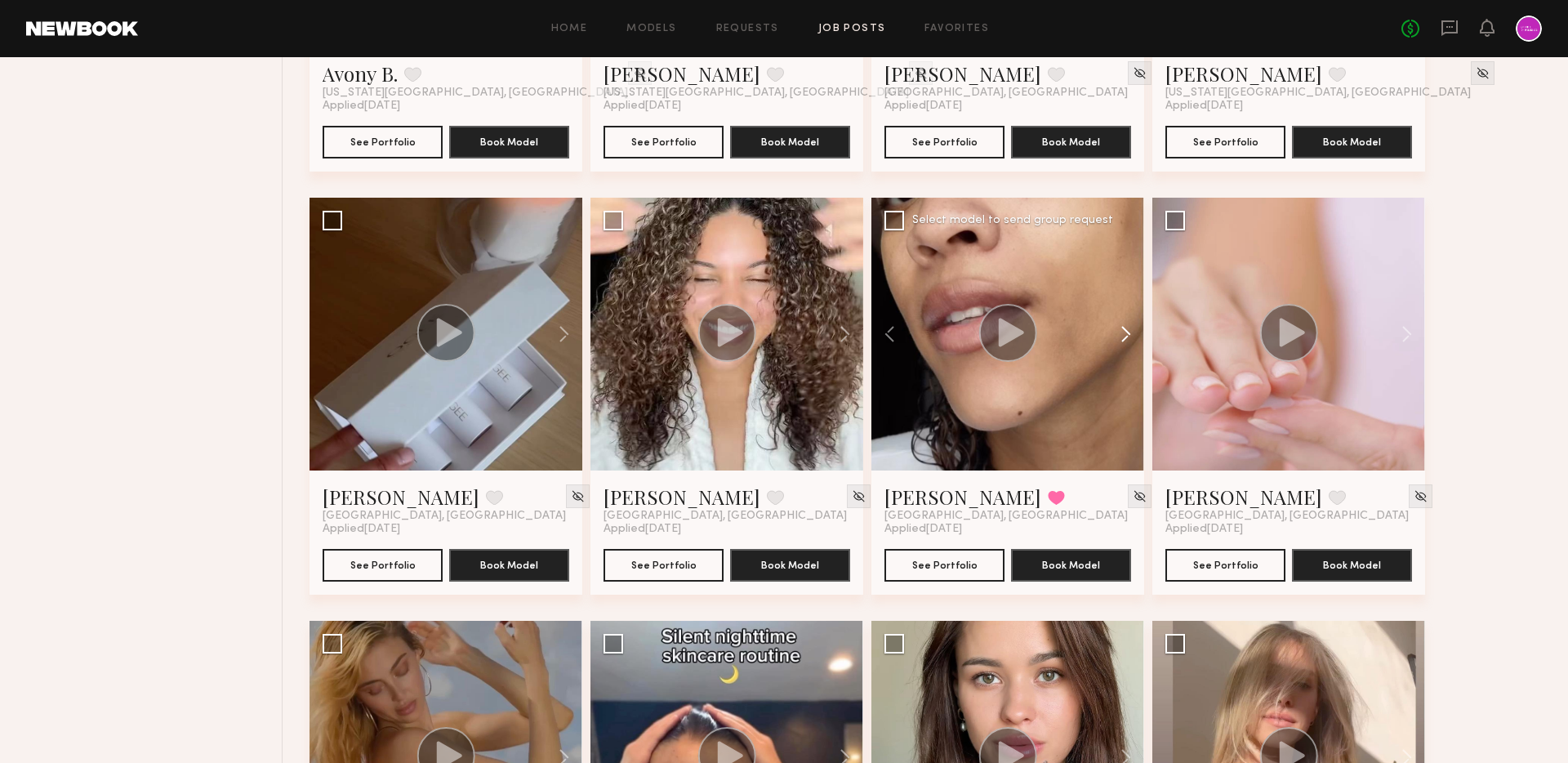
click at [1124, 331] on button at bounding box center [1118, 334] width 53 height 272
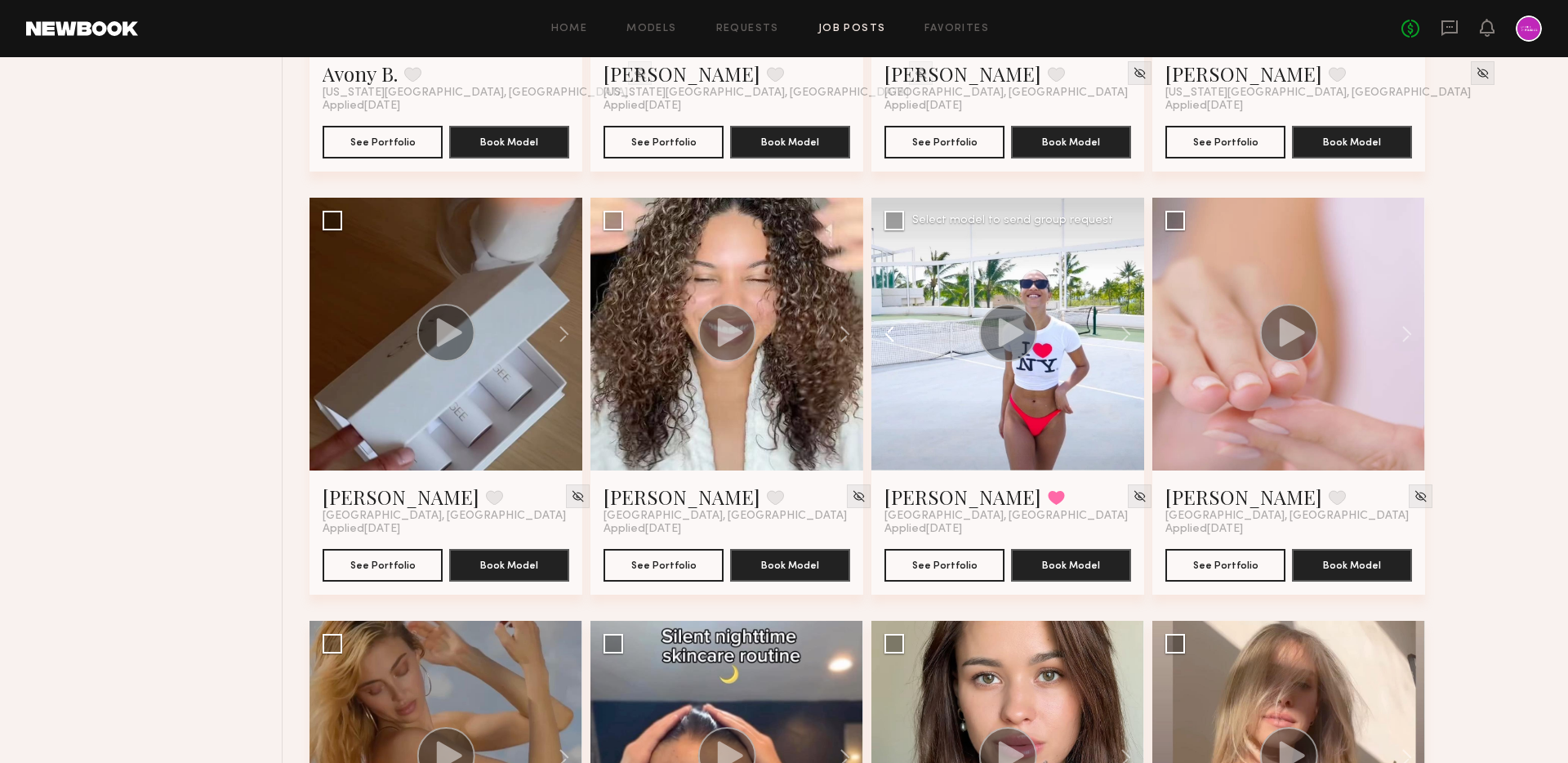
click at [883, 342] on button at bounding box center [898, 334] width 53 height 272
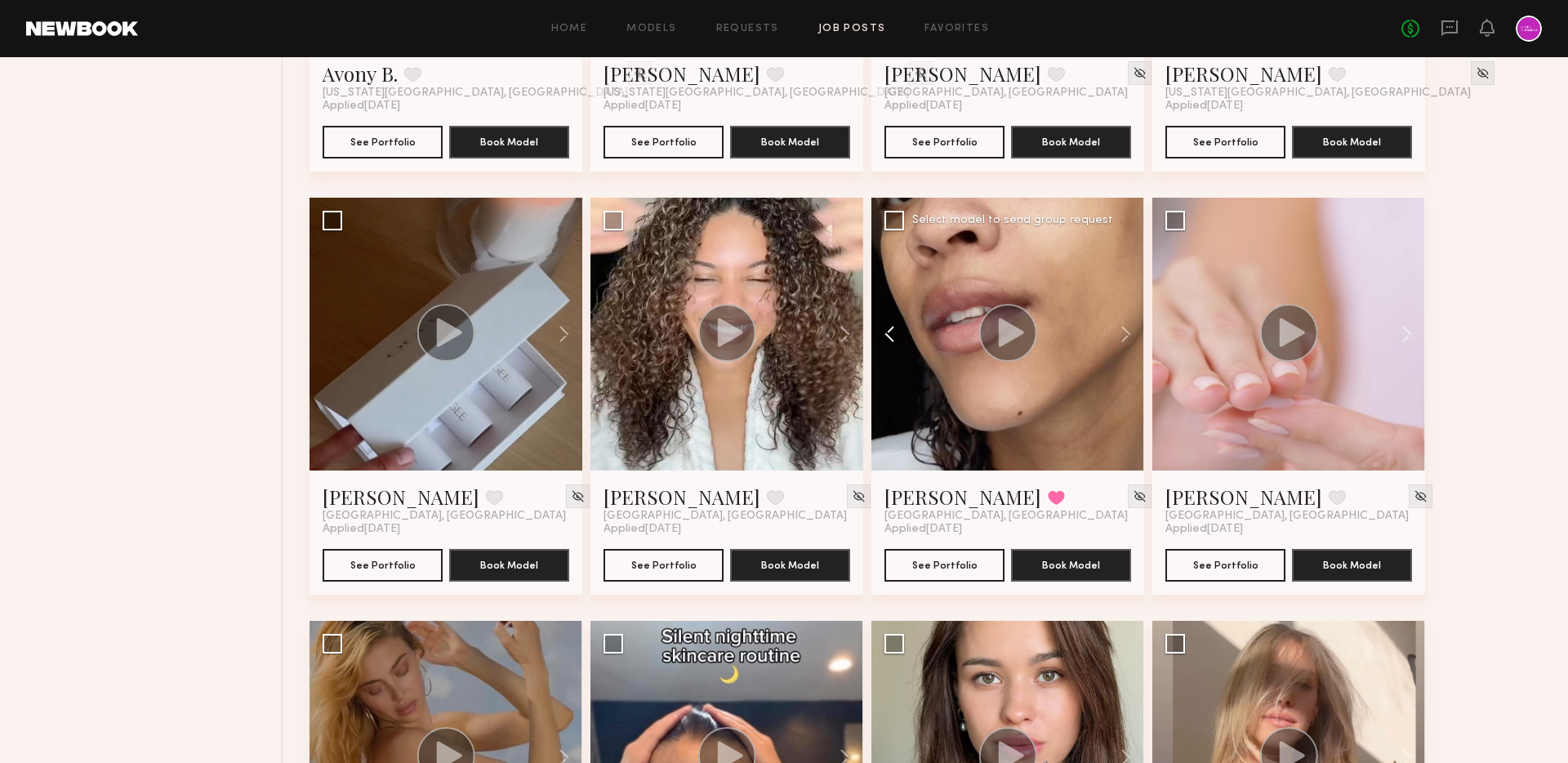
click at [884, 338] on button at bounding box center [898, 334] width 53 height 272
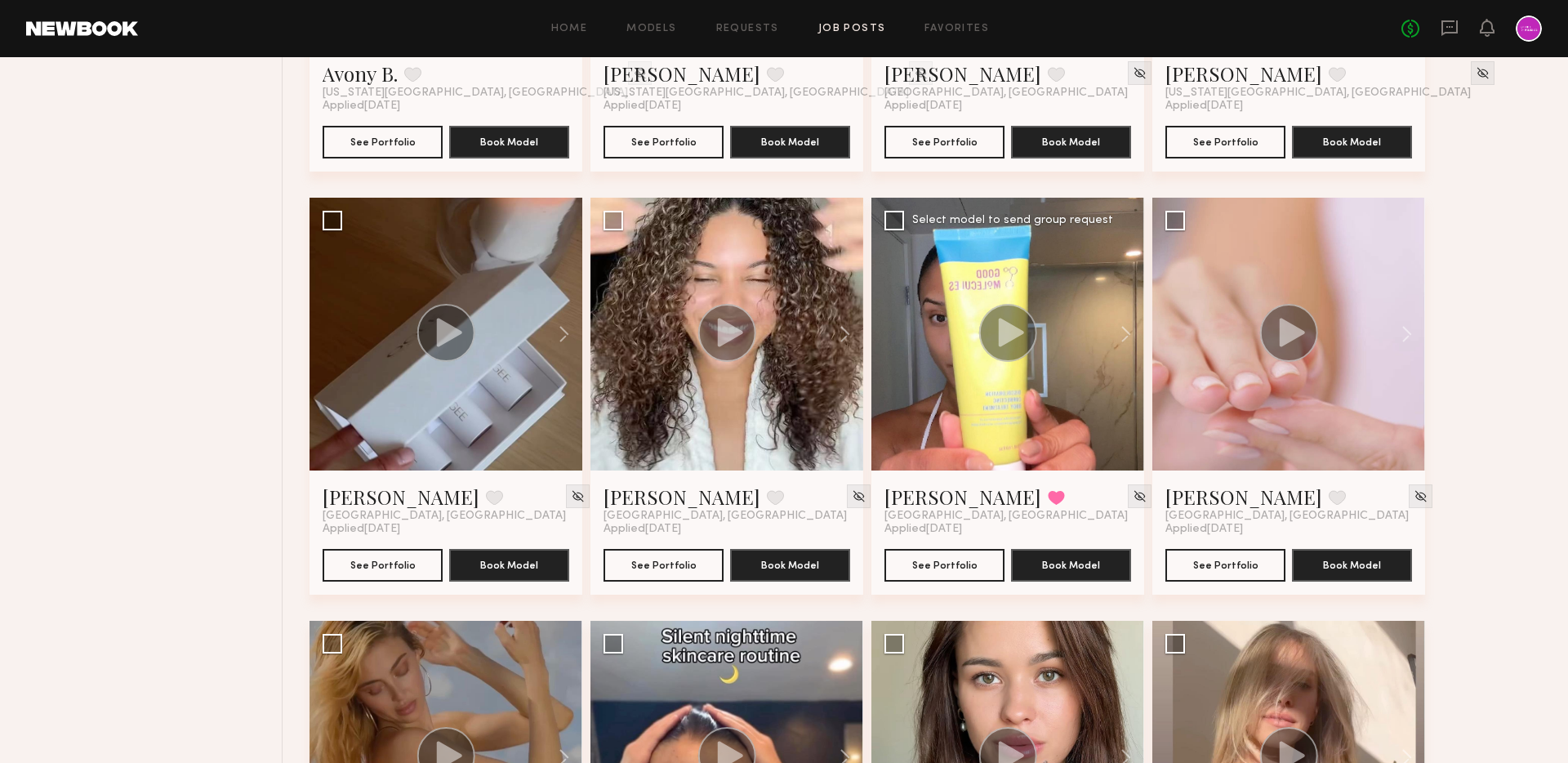
click at [992, 318] on circle at bounding box center [1008, 333] width 58 height 58
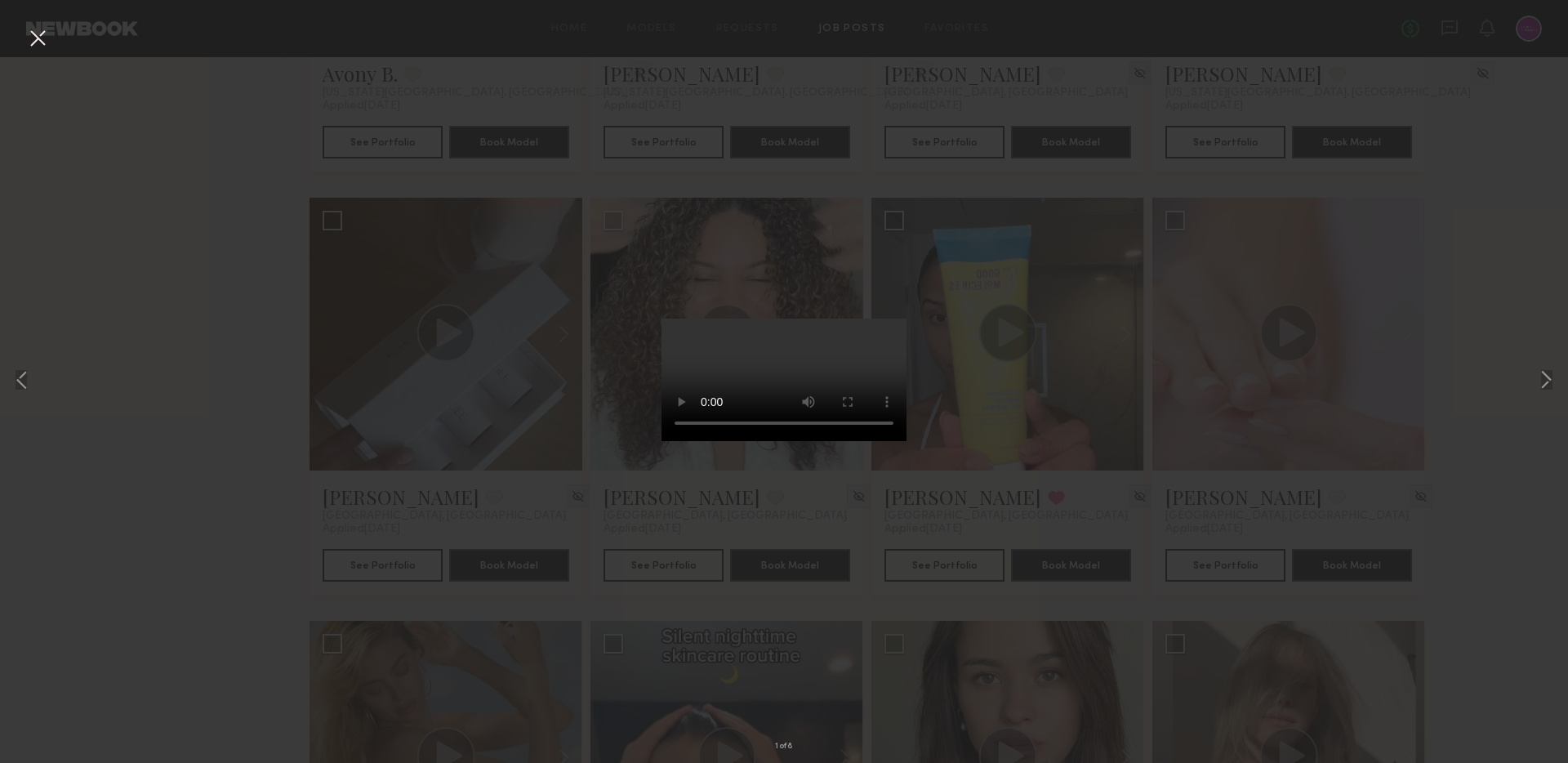
click at [1113, 474] on div "1 of 8" at bounding box center [784, 381] width 1568 height 763
click at [32, 36] on button at bounding box center [37, 39] width 26 height 30
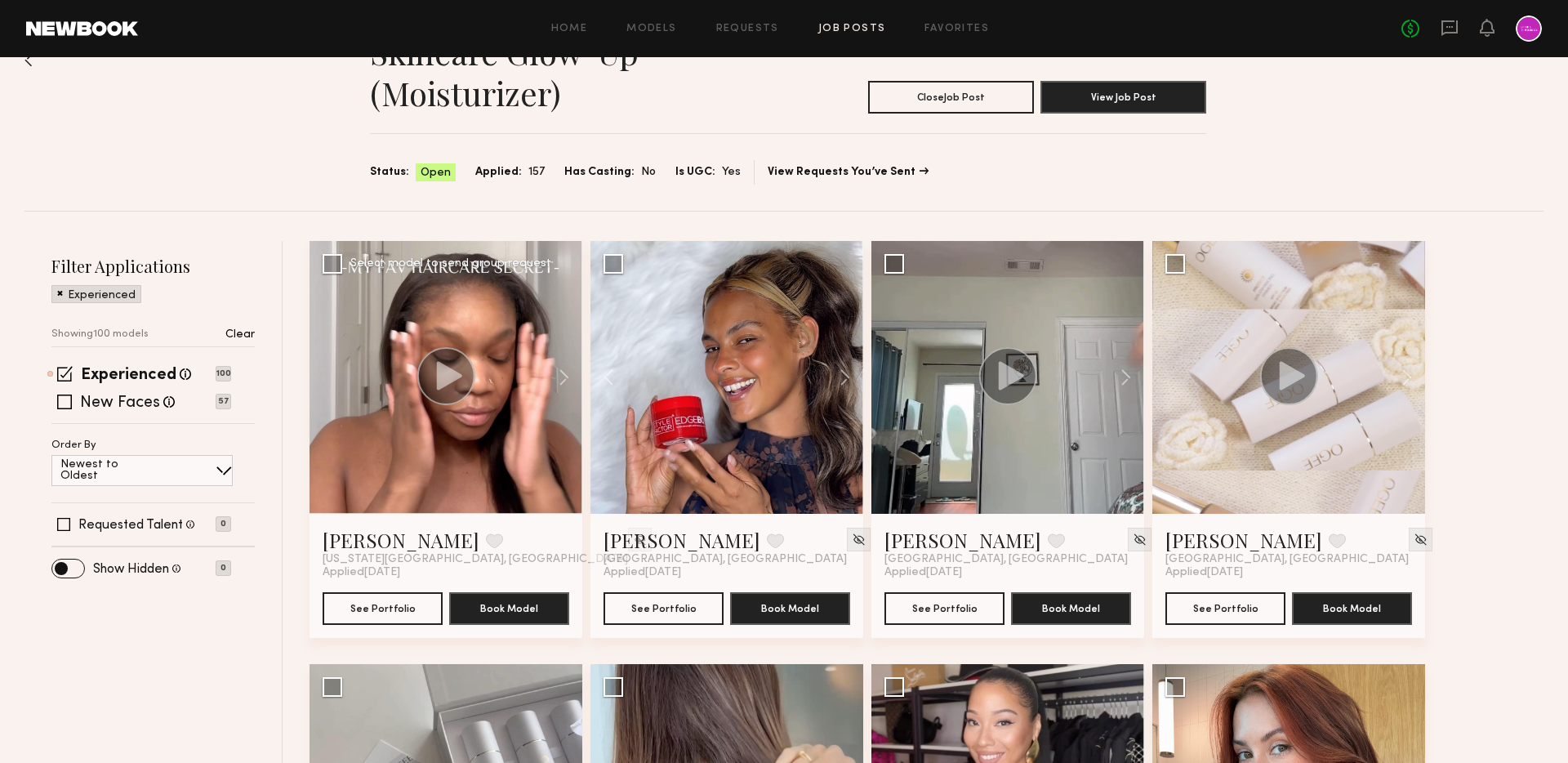
scroll to position [59, 0]
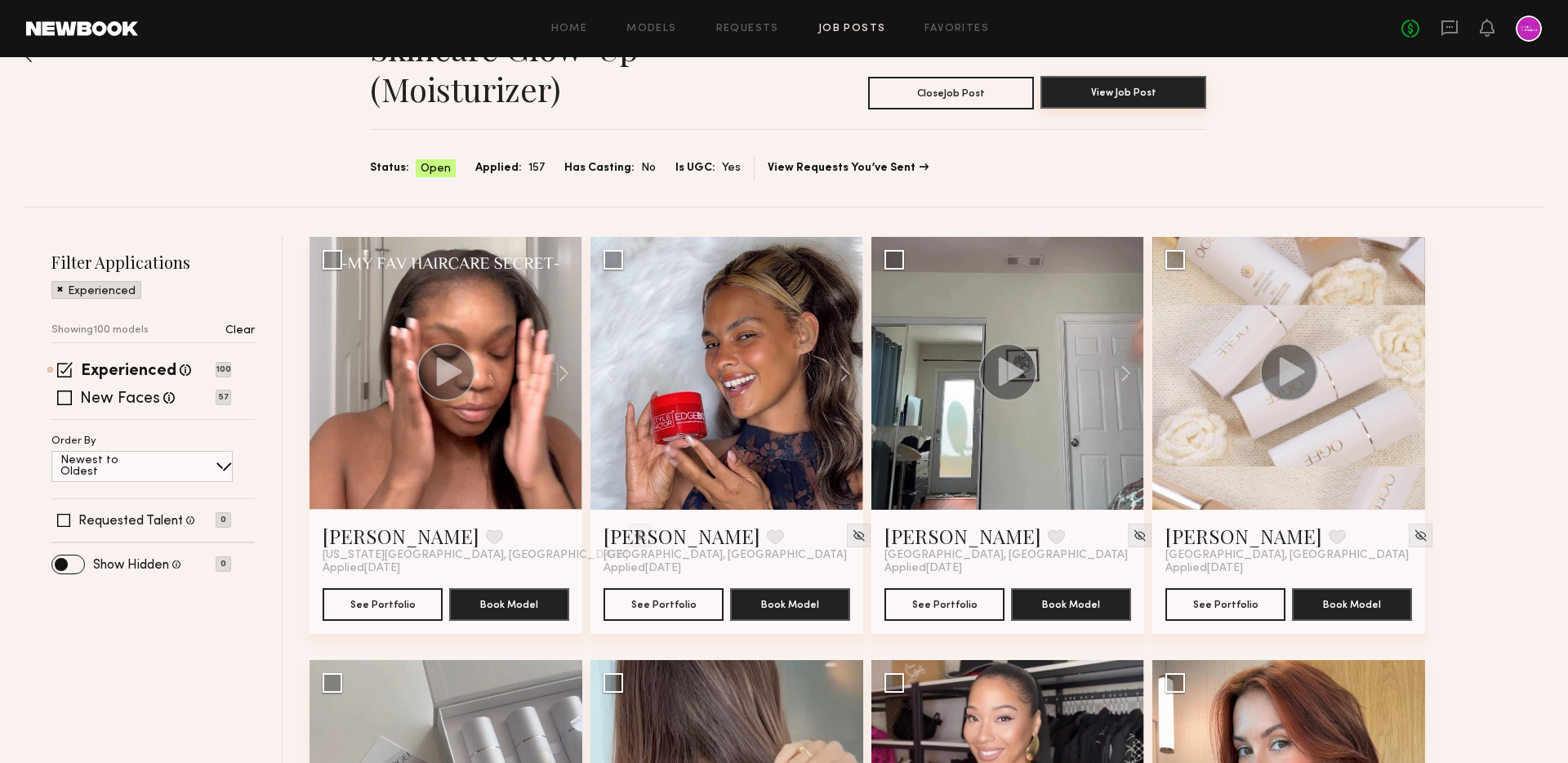
click at [1082, 107] on button "View Job Post" at bounding box center [1123, 93] width 165 height 33
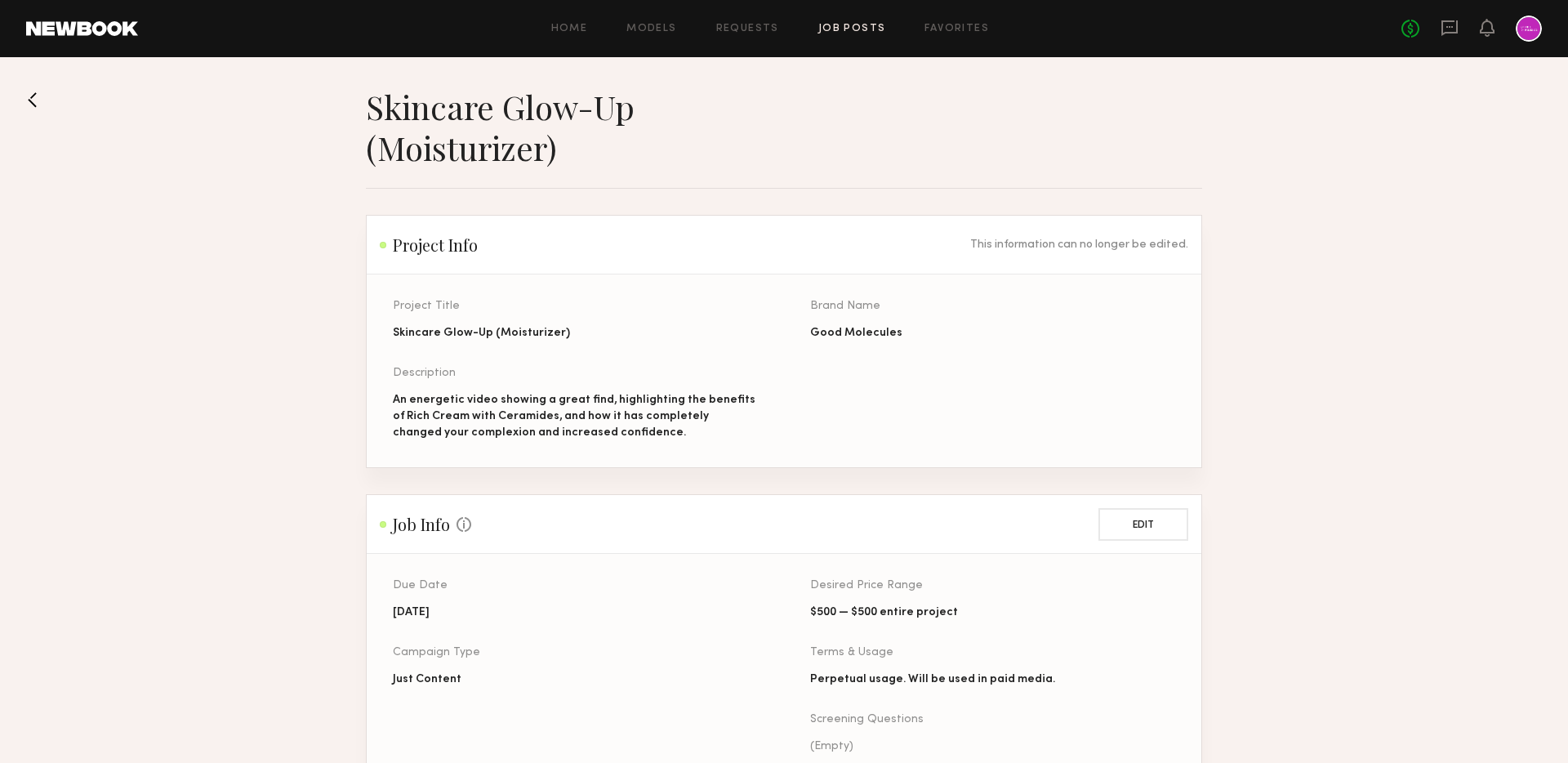
click at [27, 97] on button at bounding box center [39, 99] width 26 height 26
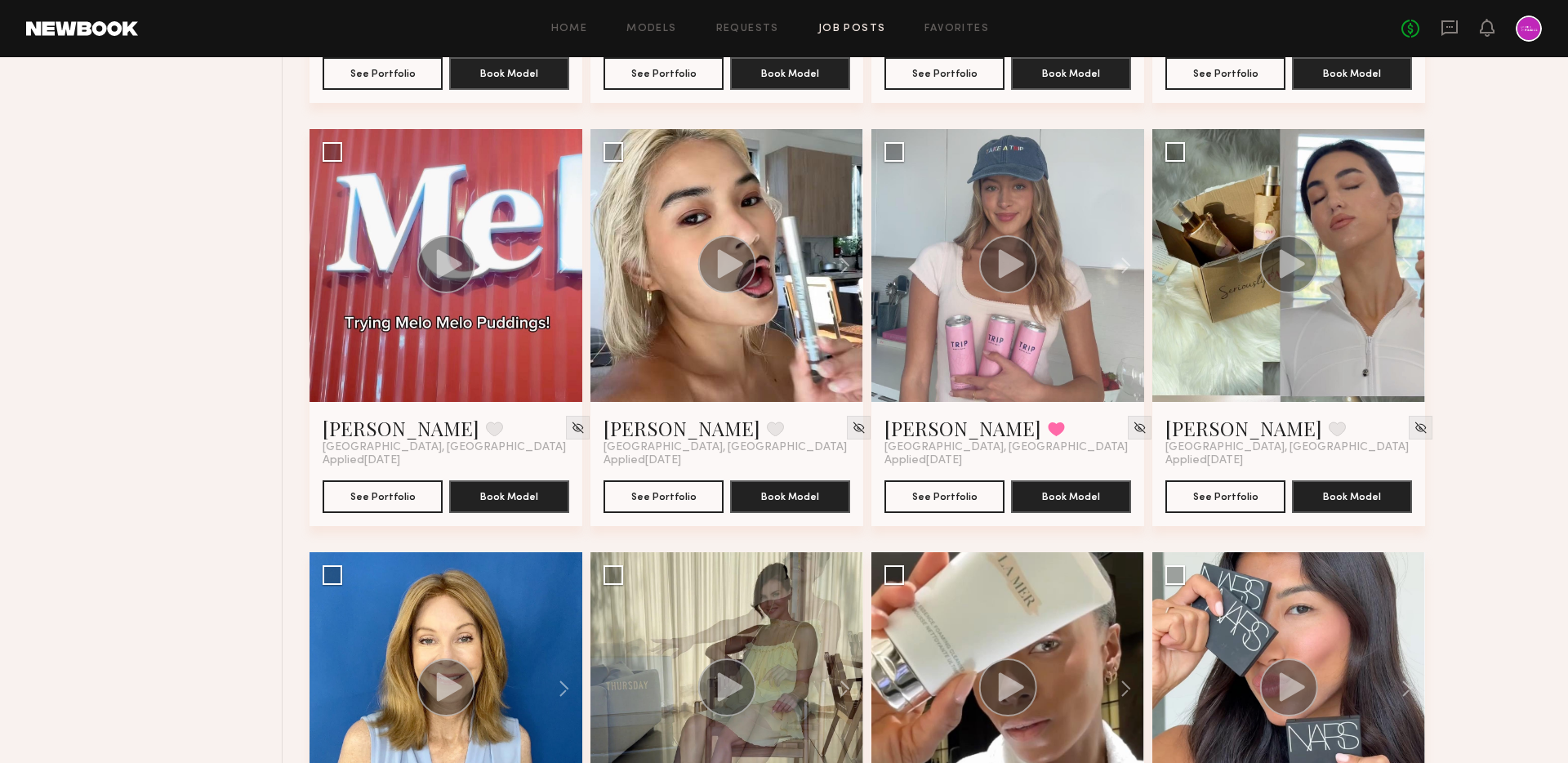
scroll to position [8918, 0]
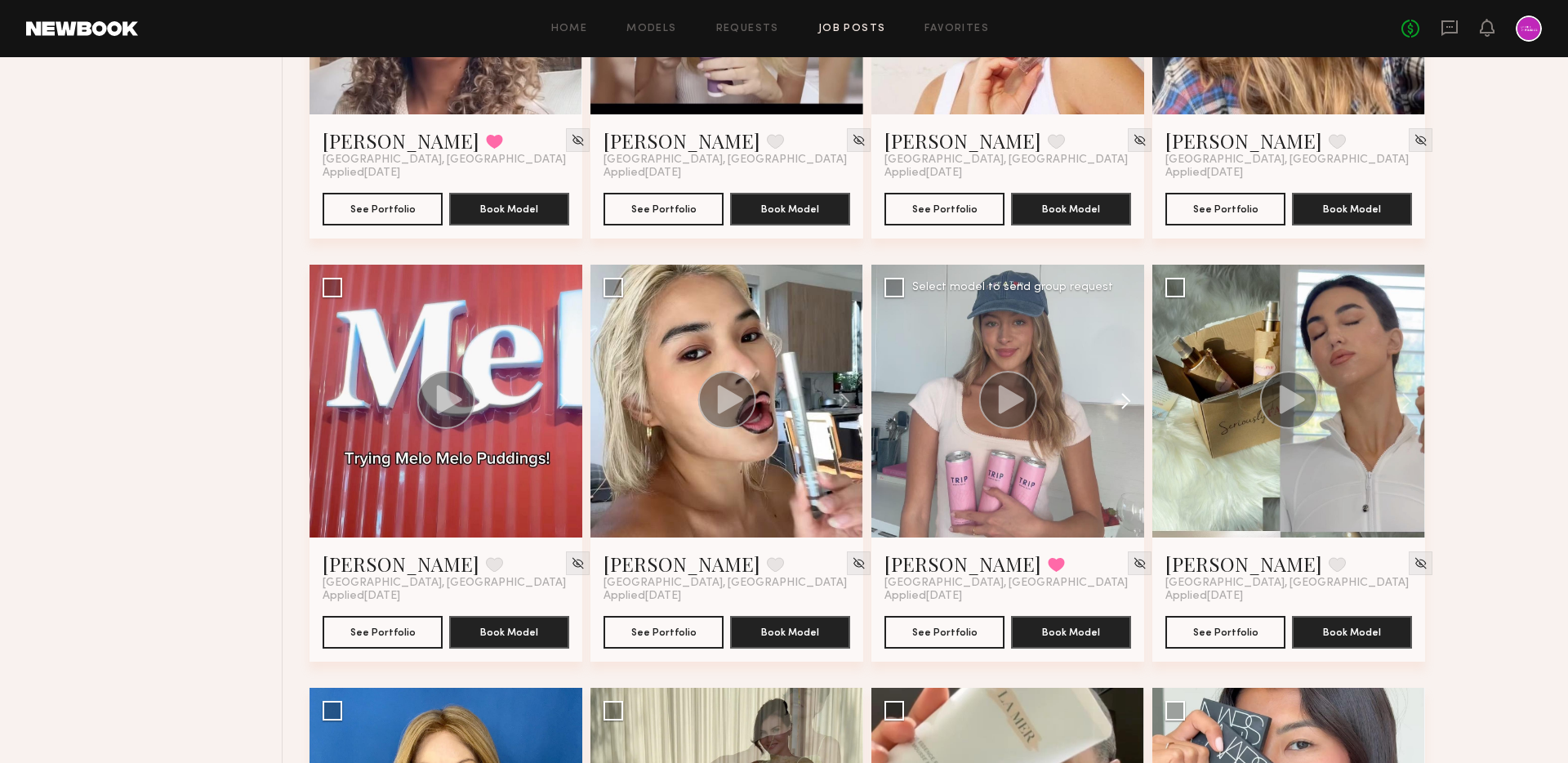
click at [1134, 395] on button at bounding box center [1118, 401] width 53 height 272
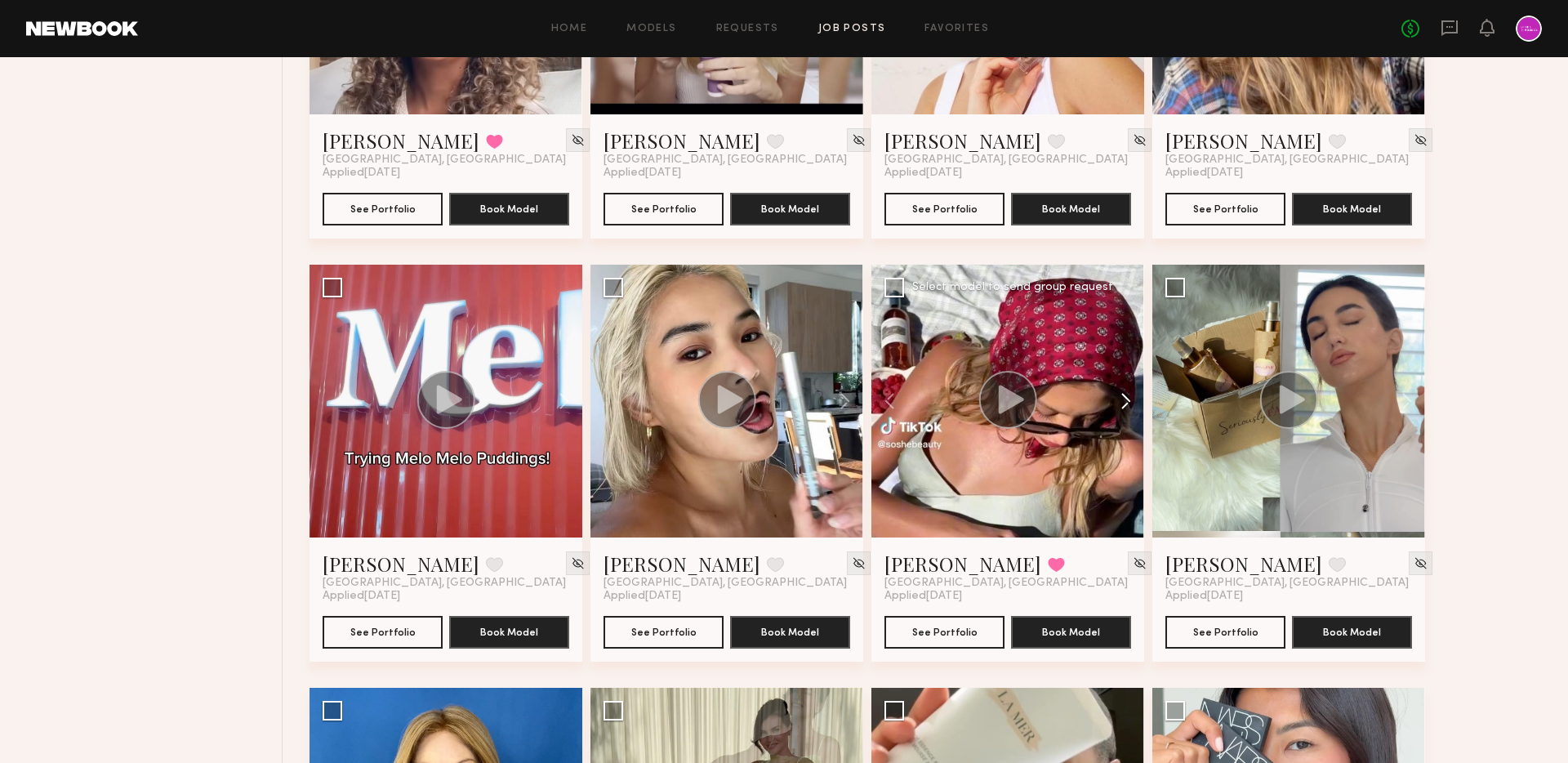
click at [1134, 395] on button at bounding box center [1118, 401] width 53 height 272
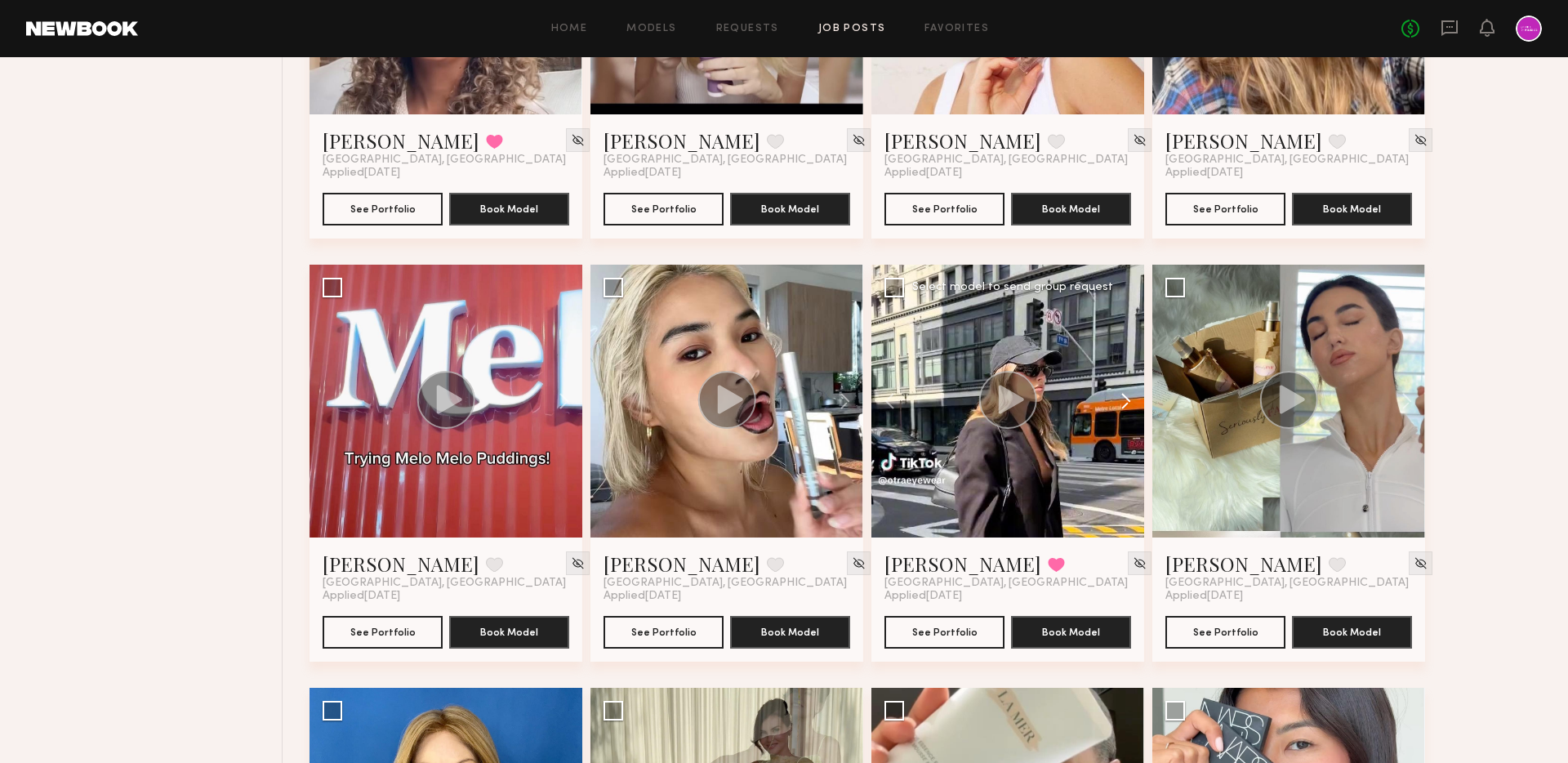
click at [1134, 395] on button at bounding box center [1118, 401] width 53 height 272
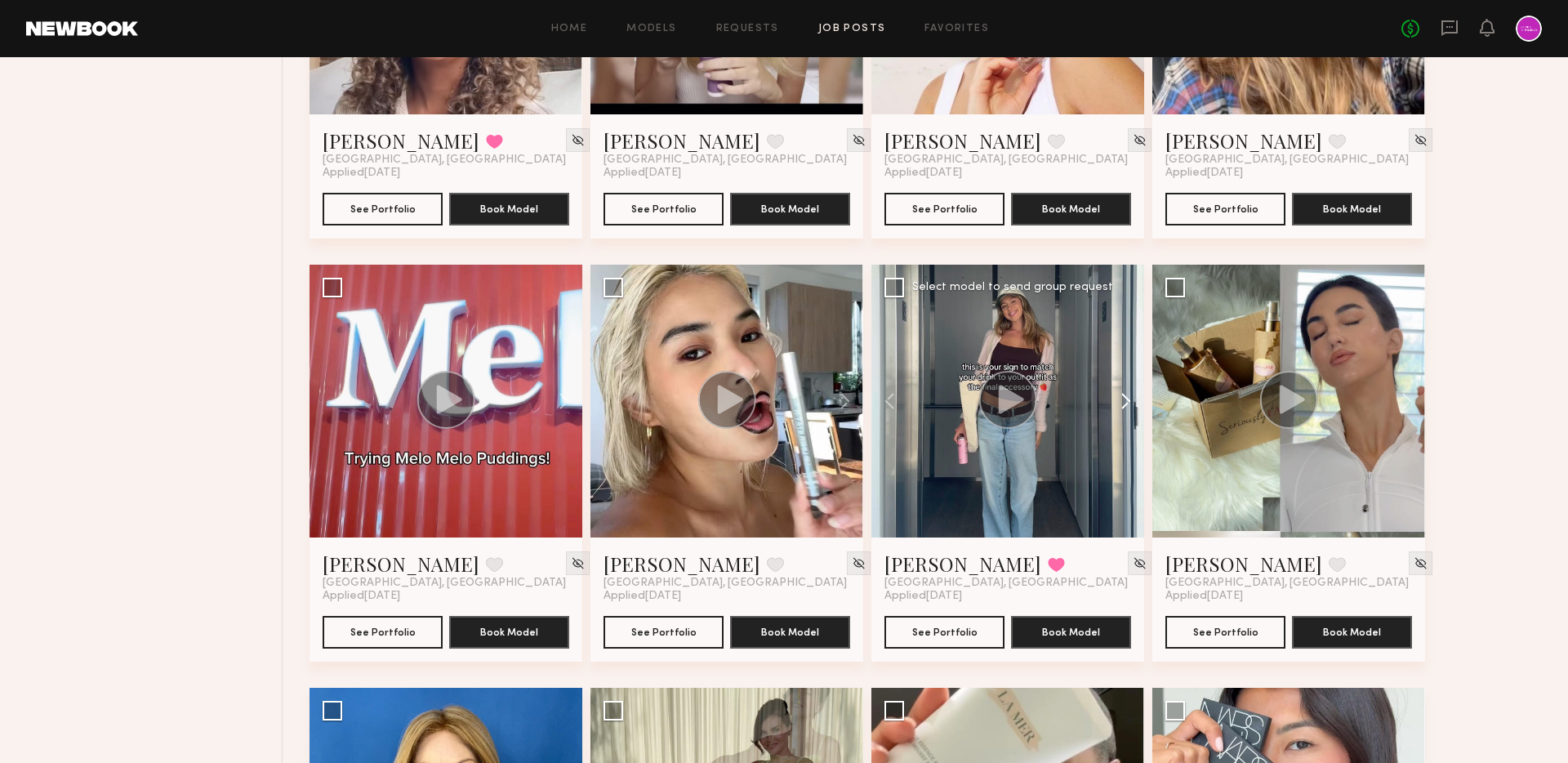
click at [1134, 395] on button at bounding box center [1118, 401] width 53 height 272
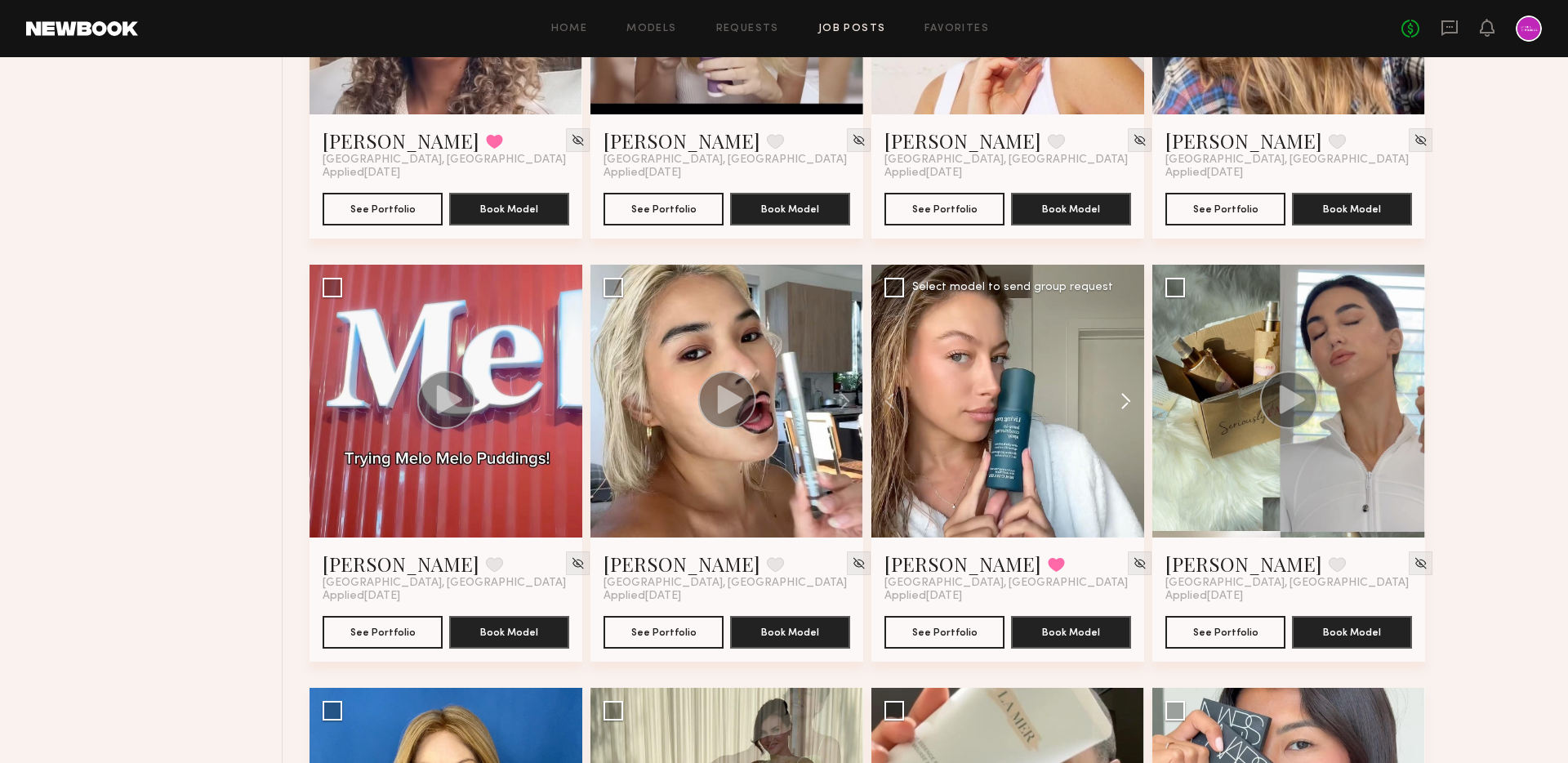
click at [1134, 395] on button at bounding box center [1118, 401] width 53 height 272
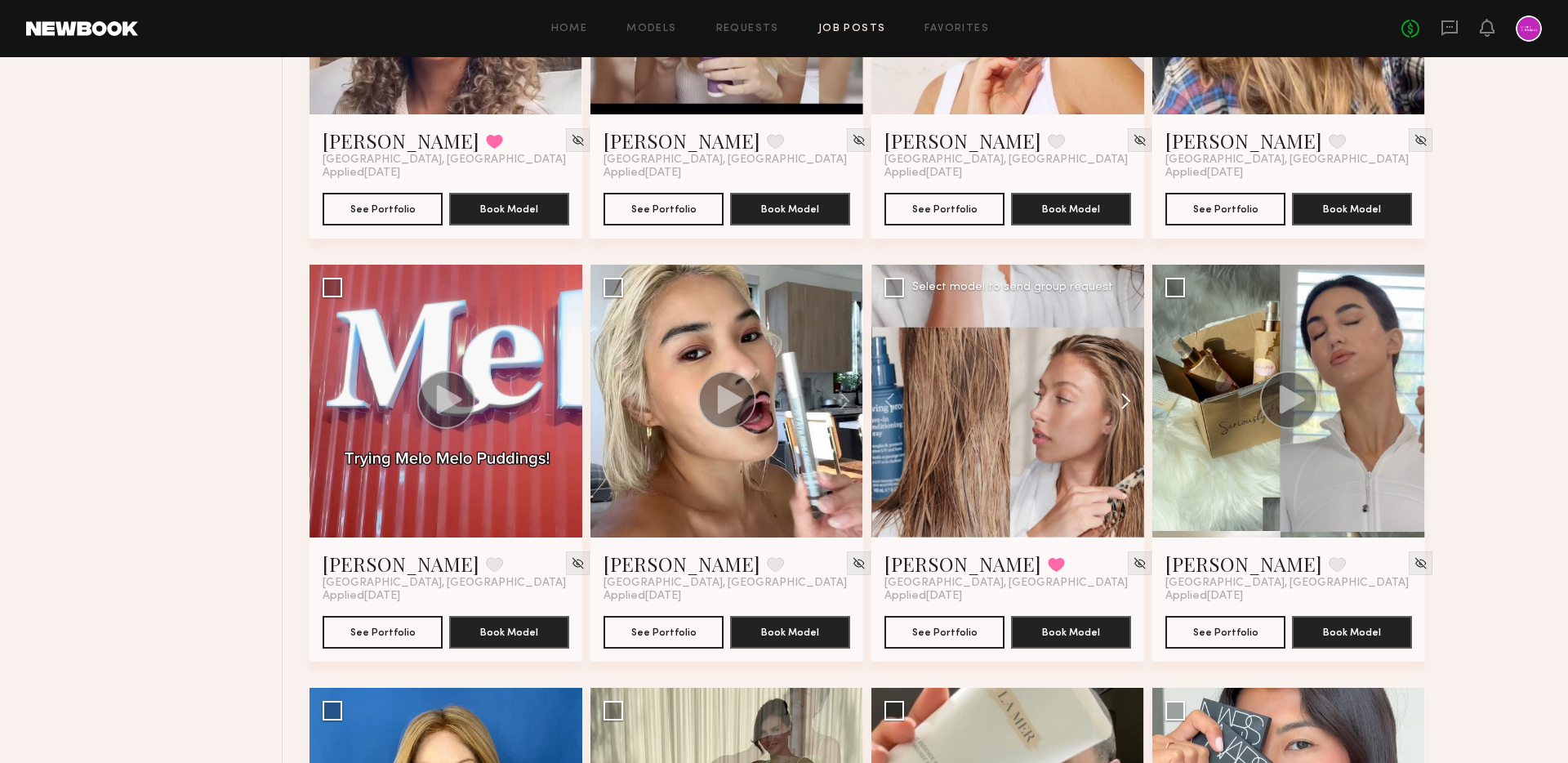
click at [1134, 395] on button at bounding box center [1118, 401] width 53 height 272
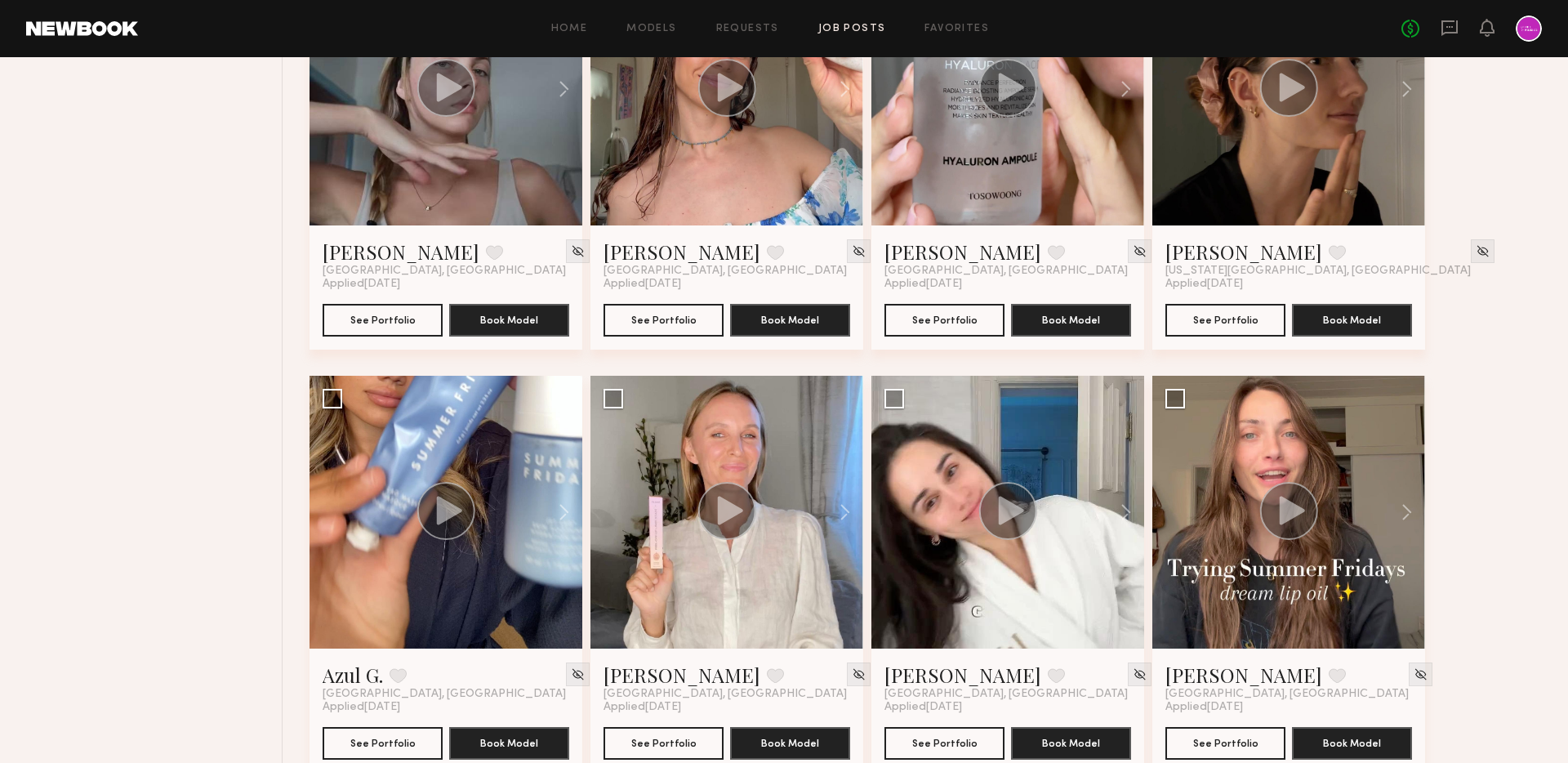
scroll to position [10112, 0]
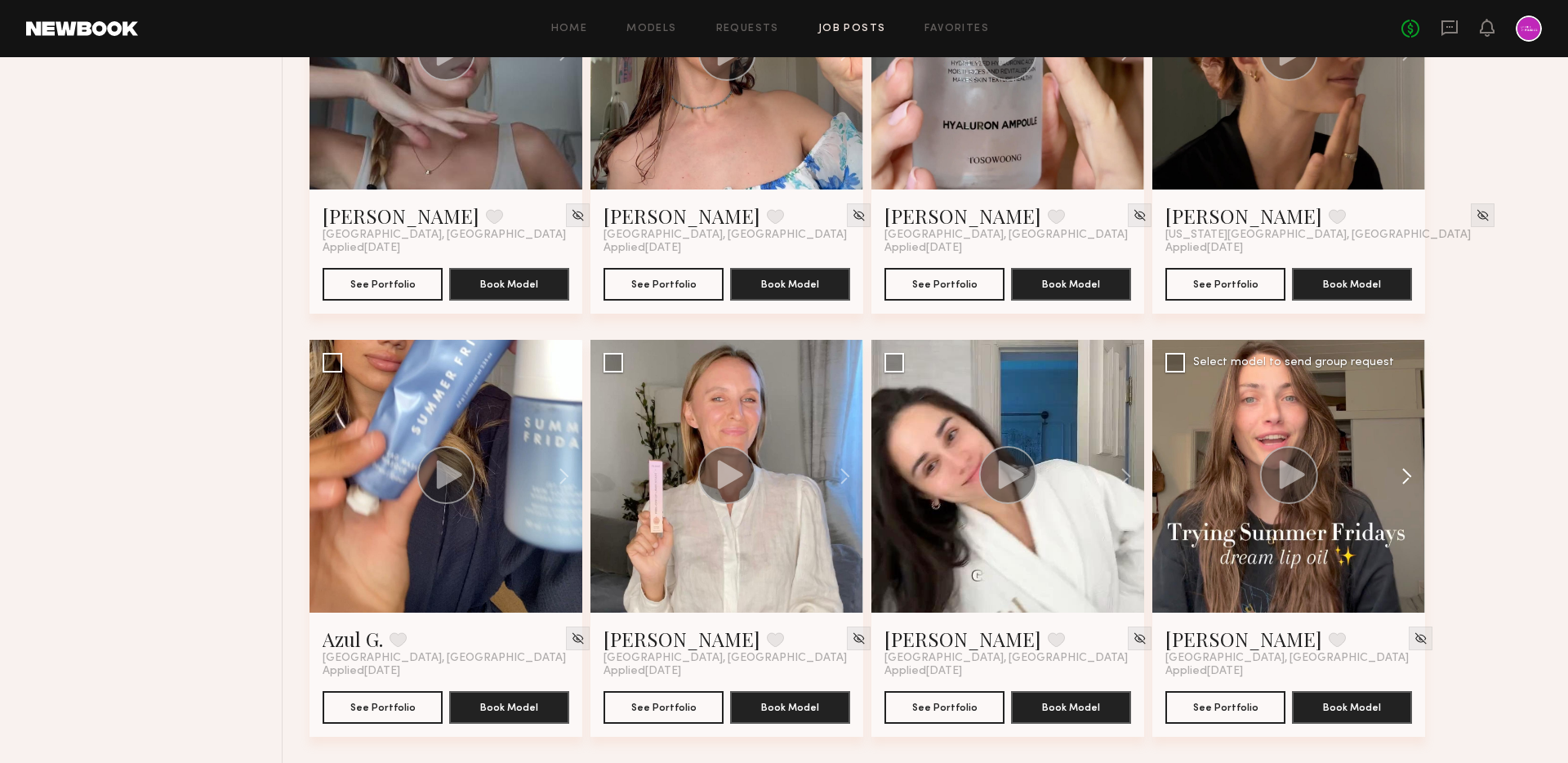
click at [1408, 475] on button at bounding box center [1399, 475] width 53 height 272
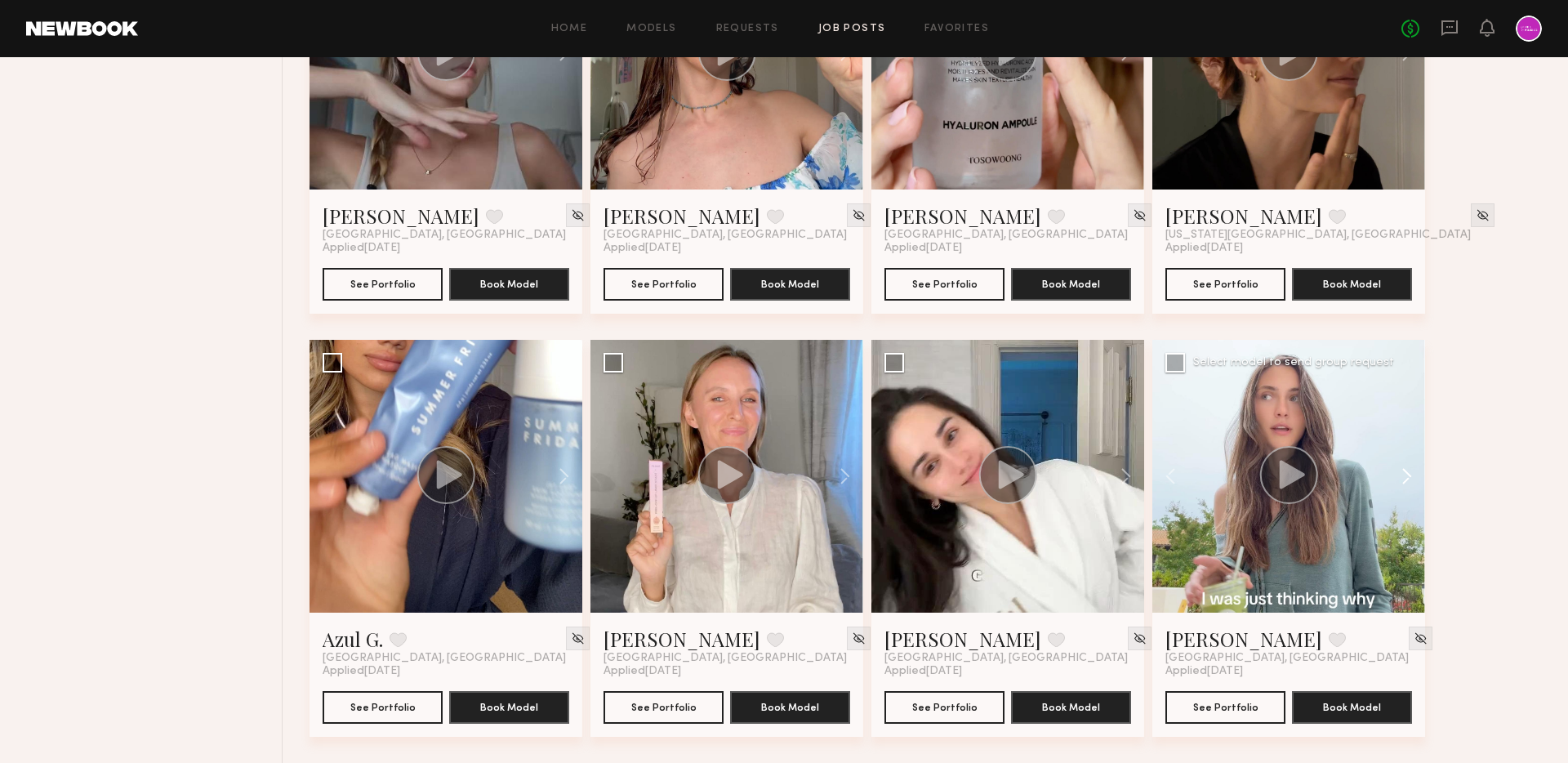
click at [1408, 475] on button at bounding box center [1399, 475] width 53 height 272
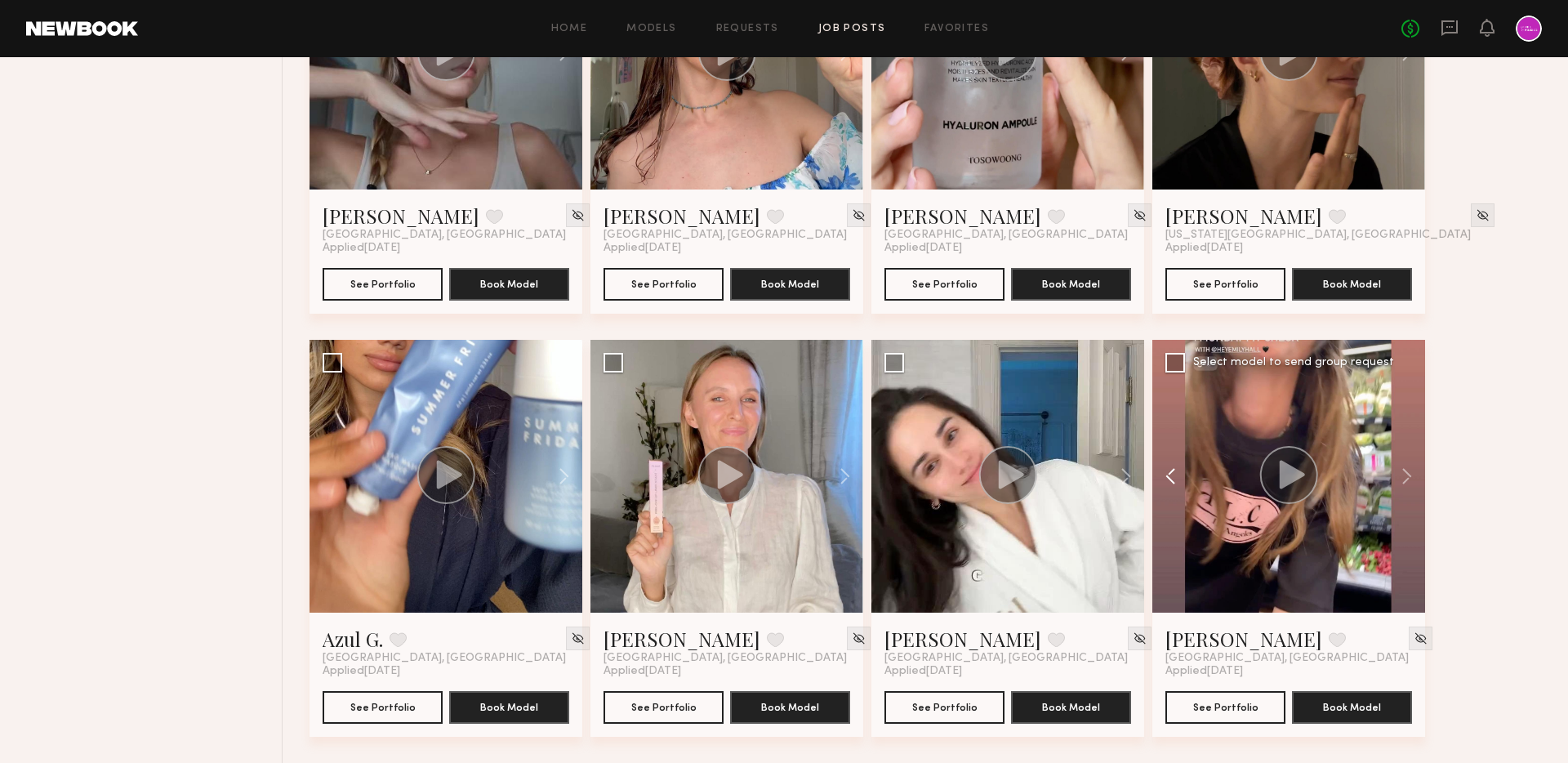
click at [1170, 478] on button at bounding box center [1179, 475] width 53 height 272
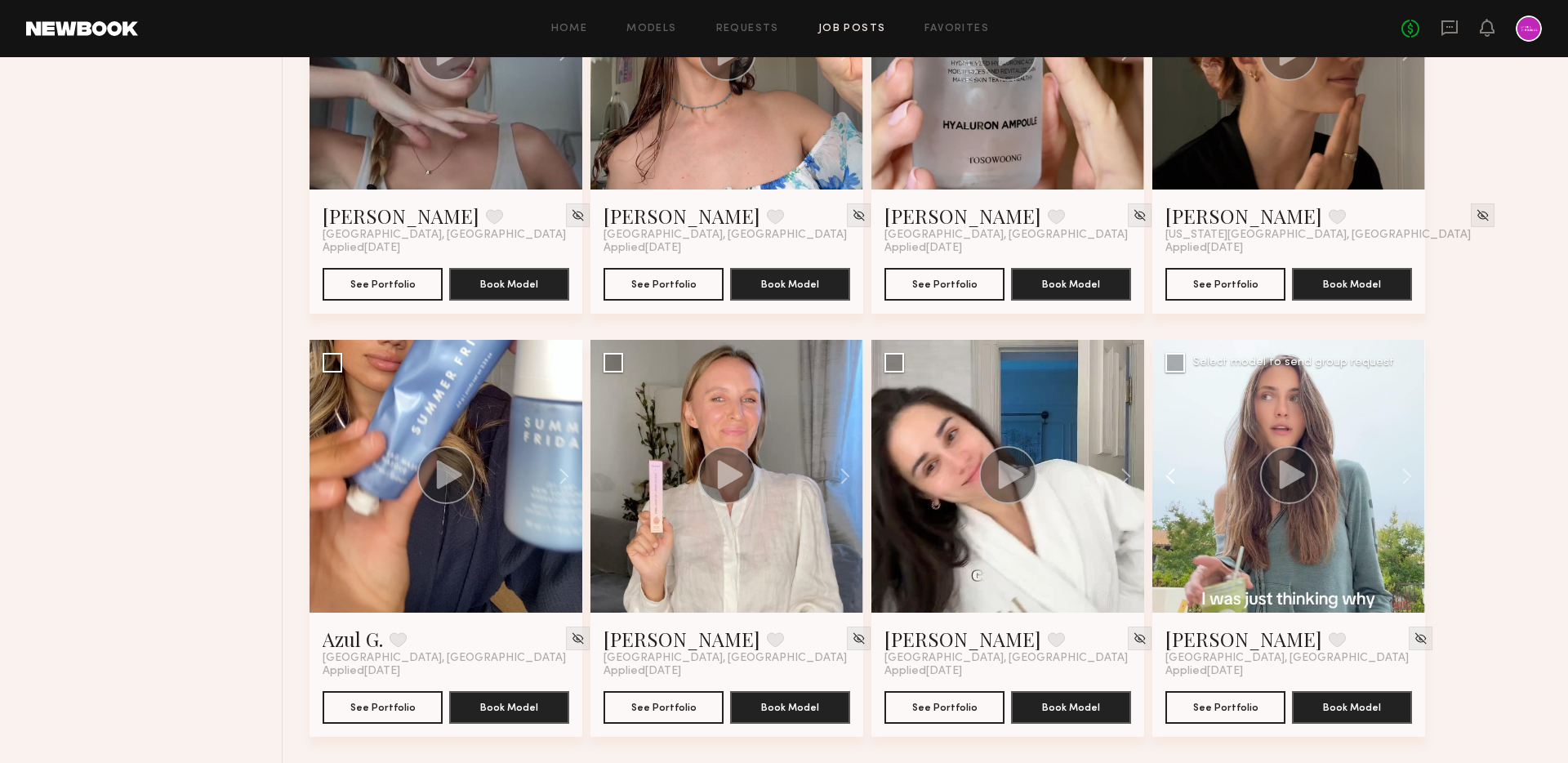
click at [1170, 478] on button at bounding box center [1179, 475] width 53 height 272
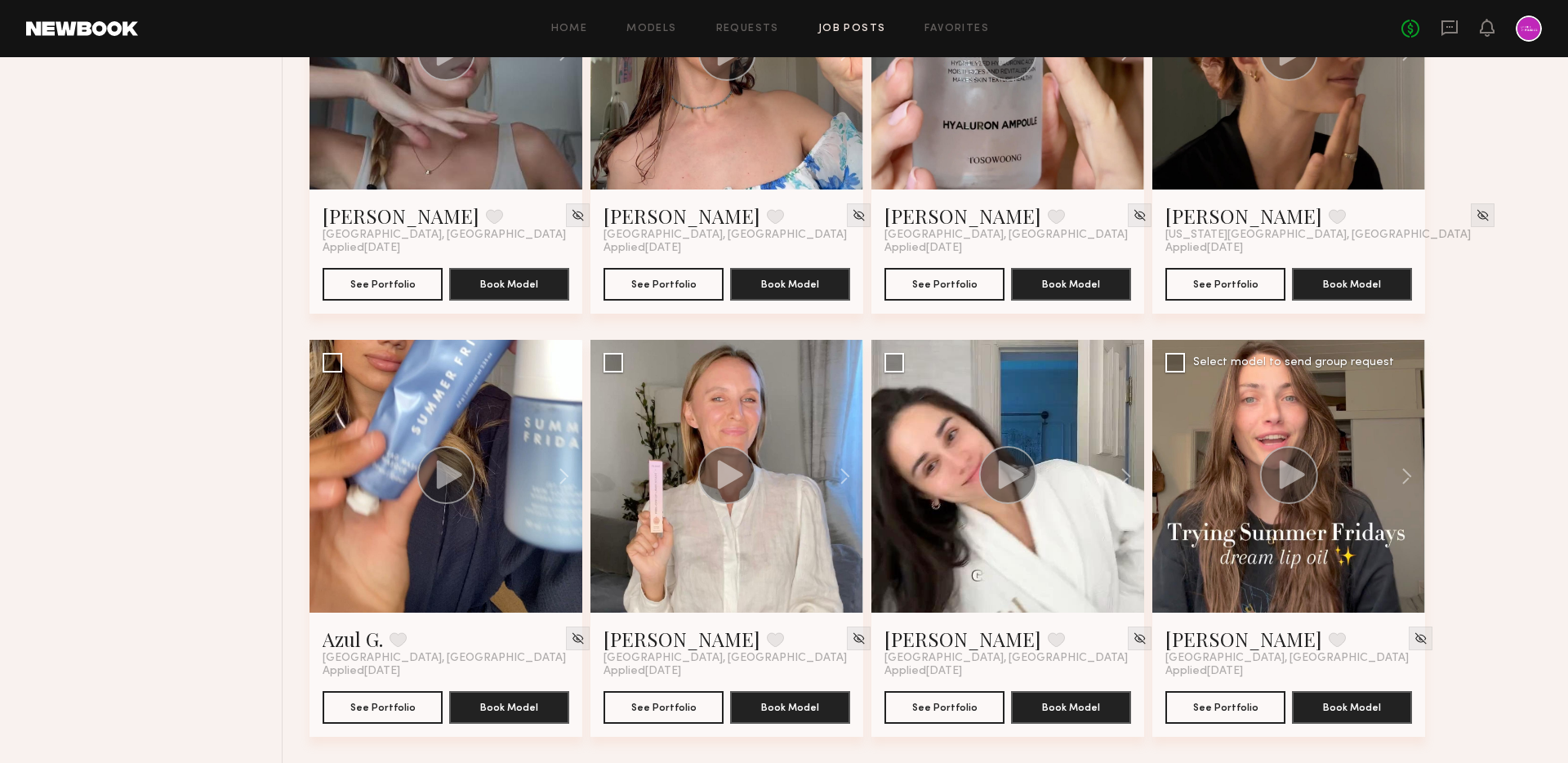
click at [1296, 474] on icon at bounding box center [1292, 474] width 25 height 29
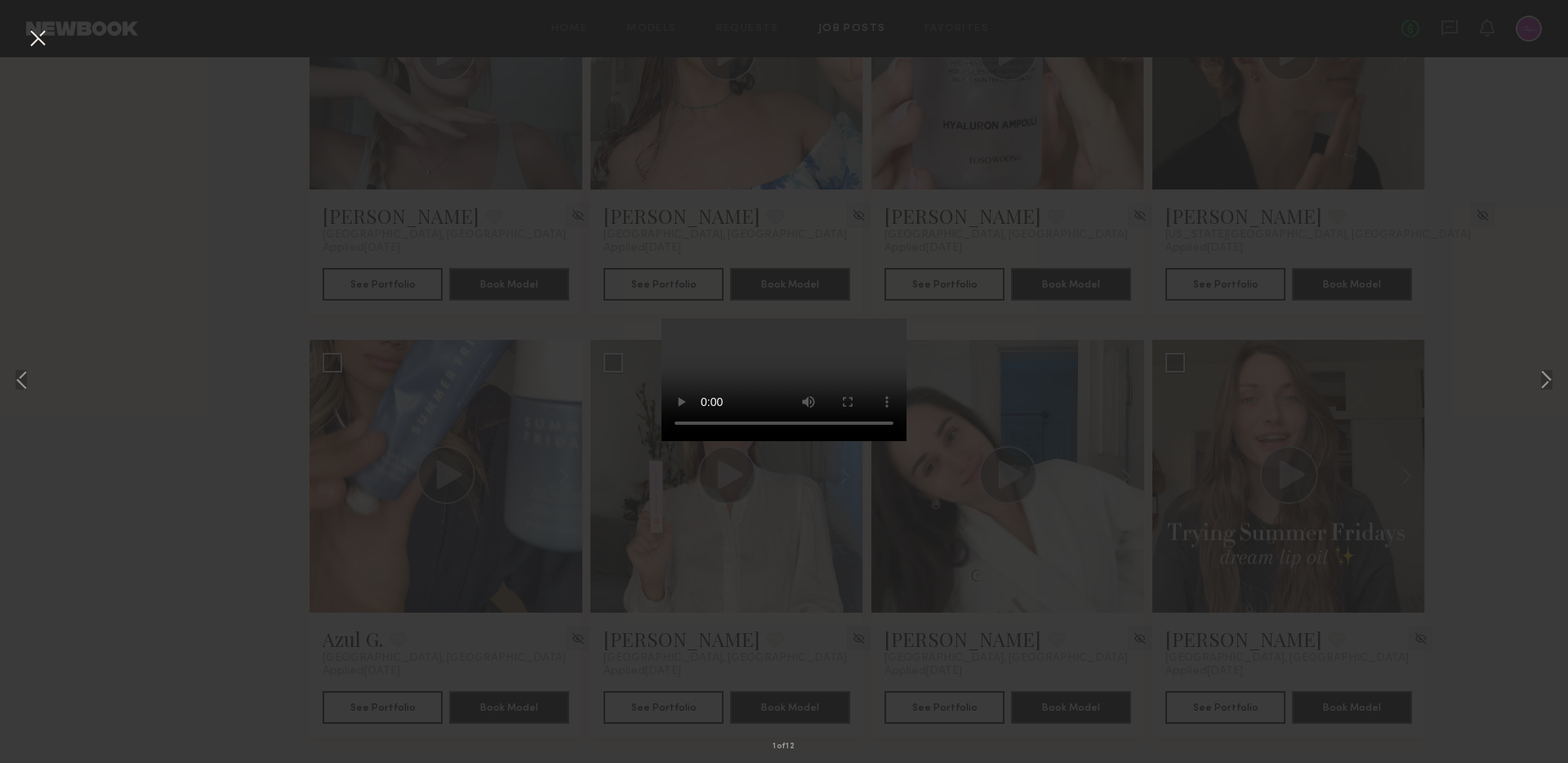
click at [1030, 437] on div "1 of 12" at bounding box center [784, 381] width 1568 height 763
click at [1016, 238] on div "1 of 12" at bounding box center [784, 381] width 1568 height 763
click at [33, 38] on button at bounding box center [37, 39] width 26 height 30
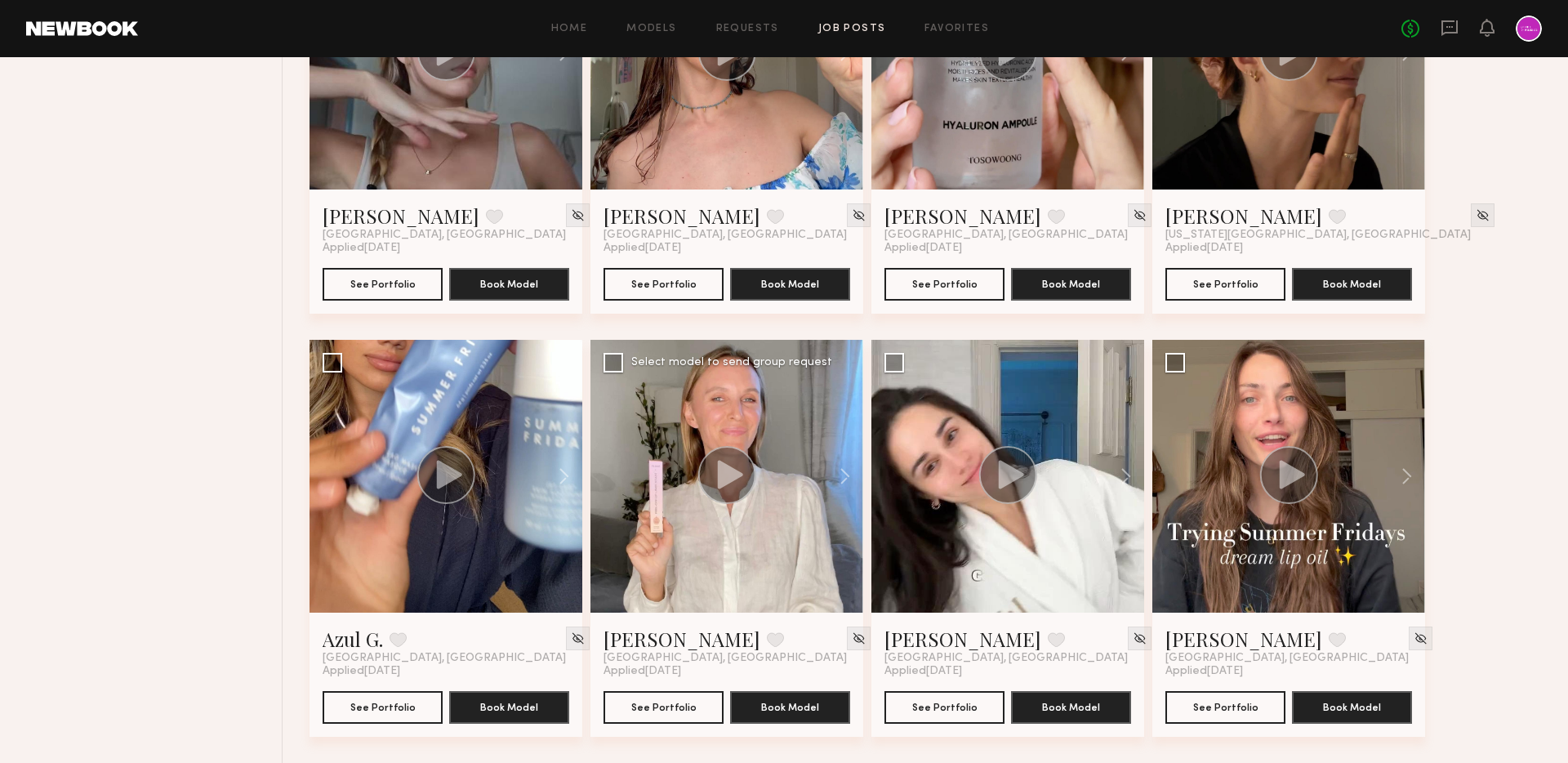
click at [746, 469] on circle at bounding box center [727, 475] width 58 height 58
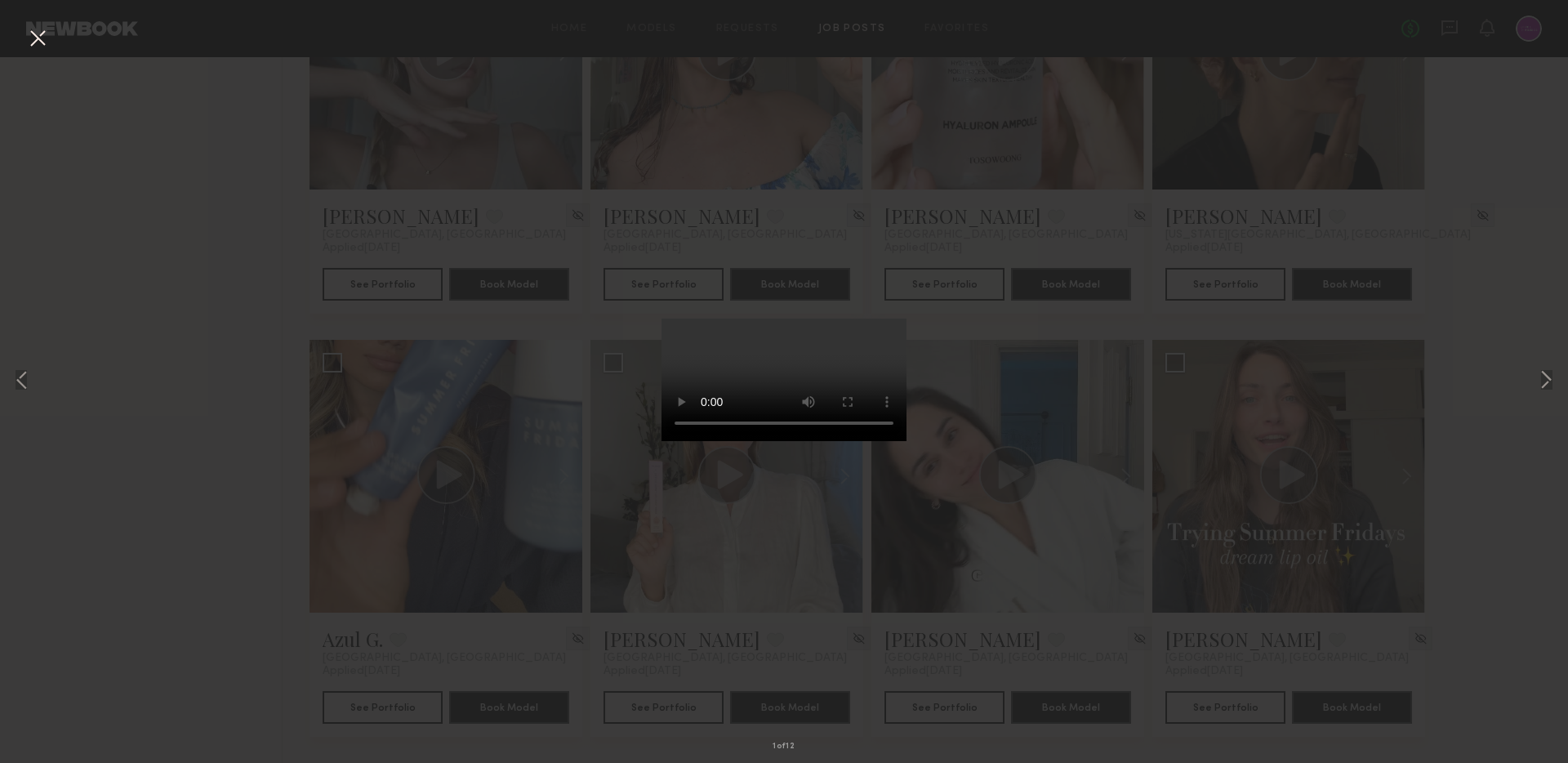
click at [758, 441] on video at bounding box center [784, 379] width 245 height 122
click at [303, 528] on div "1 of 12" at bounding box center [784, 381] width 1568 height 763
click at [1338, 295] on div "1 of 12" at bounding box center [784, 381] width 1568 height 763
click at [1493, 298] on div "1 of 12" at bounding box center [784, 381] width 1568 height 763
click at [1460, 235] on div "1 of 12" at bounding box center [784, 381] width 1568 height 763
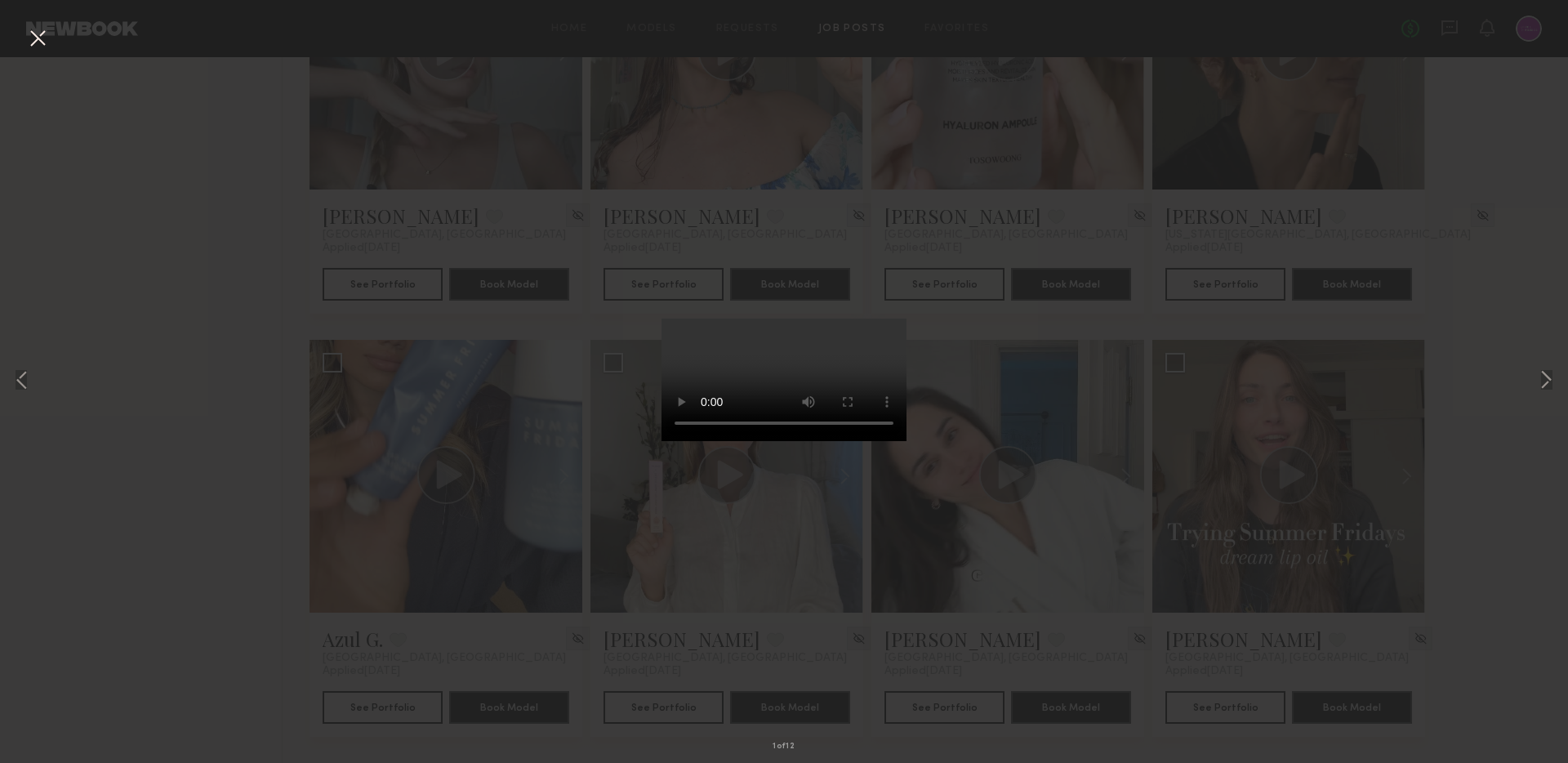
click at [36, 38] on button at bounding box center [37, 39] width 26 height 30
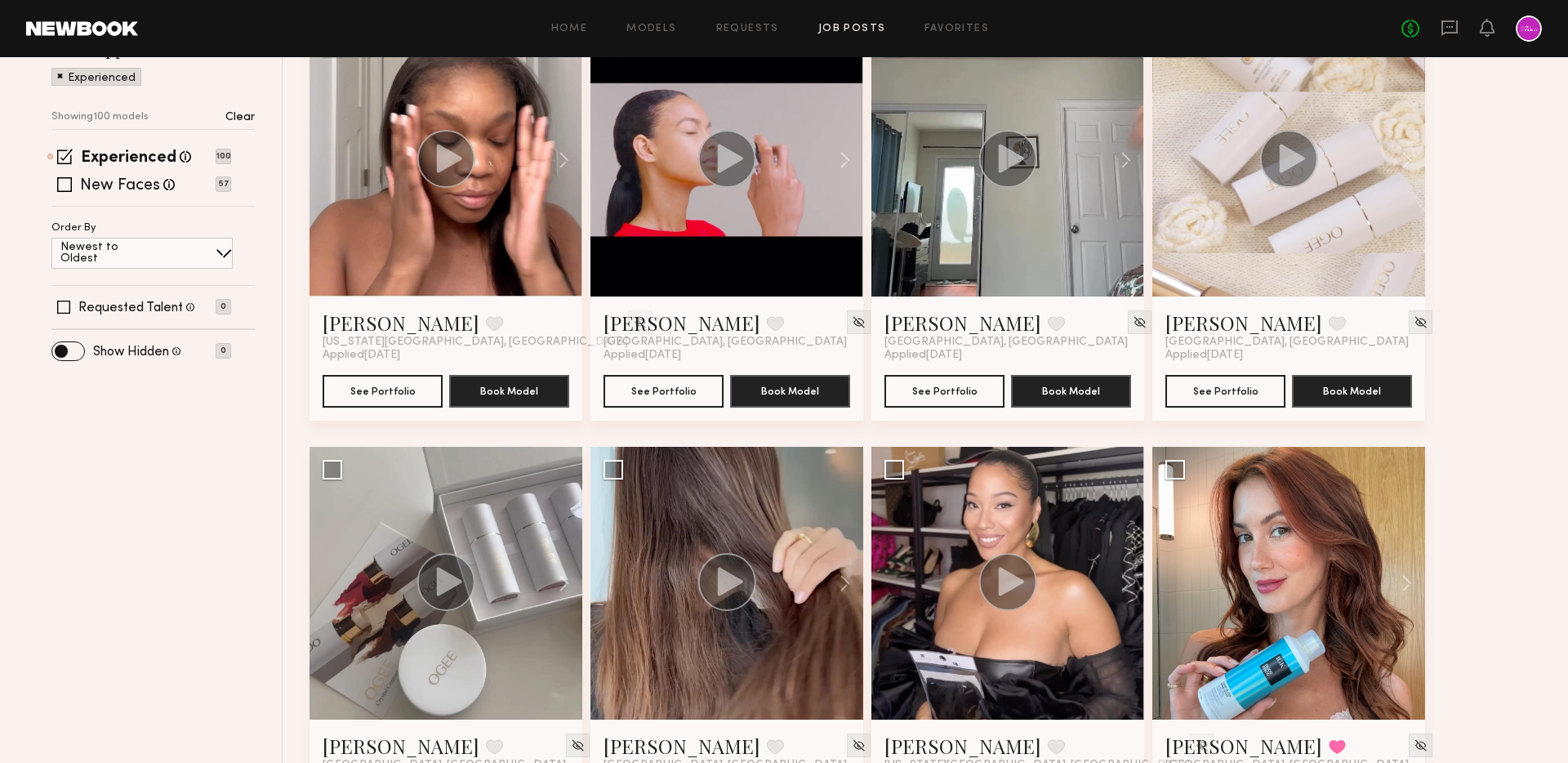
scroll to position [0, 0]
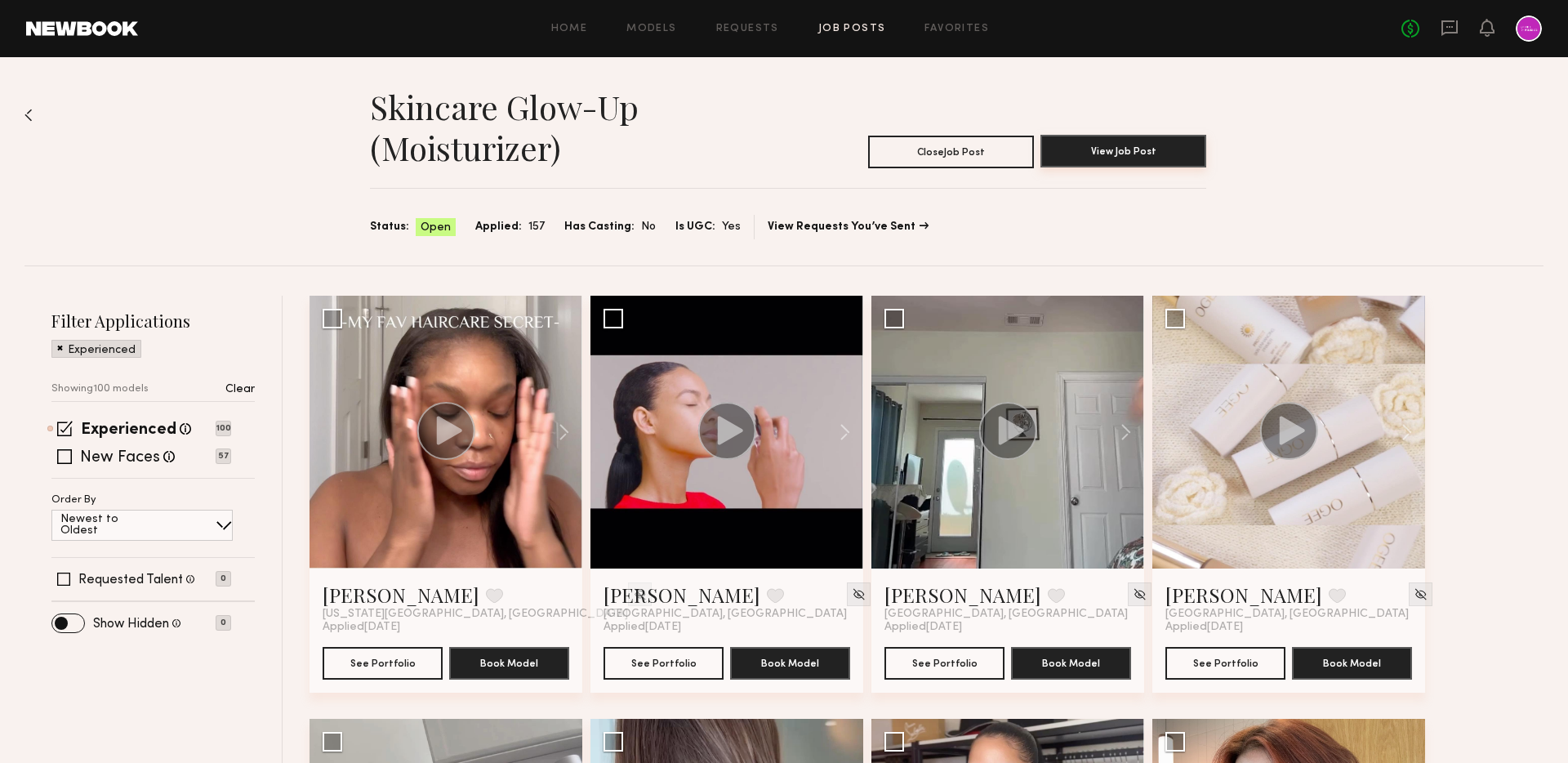
click at [1072, 155] on button "View Job Post" at bounding box center [1123, 151] width 165 height 33
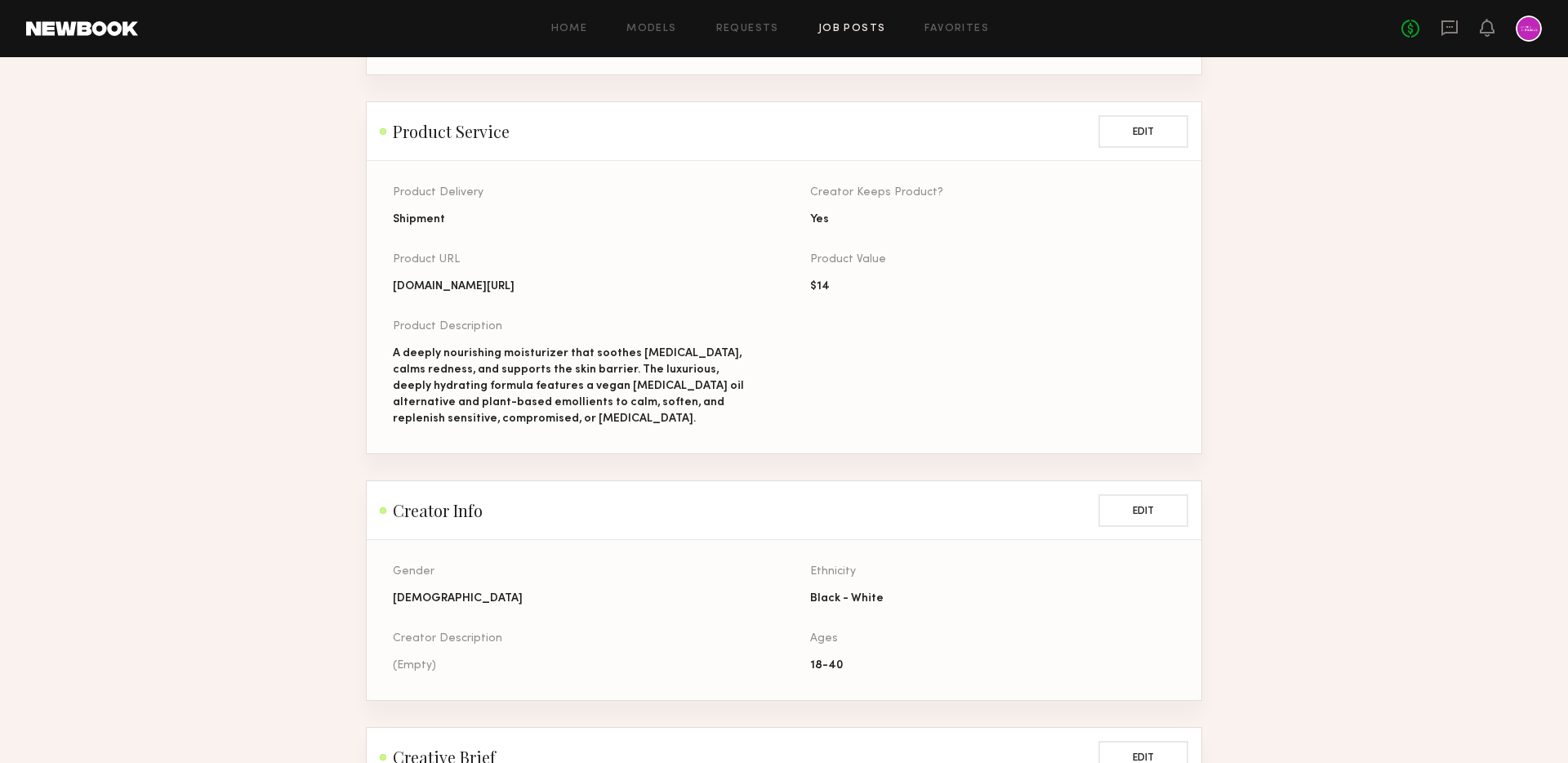
scroll to position [1070, 0]
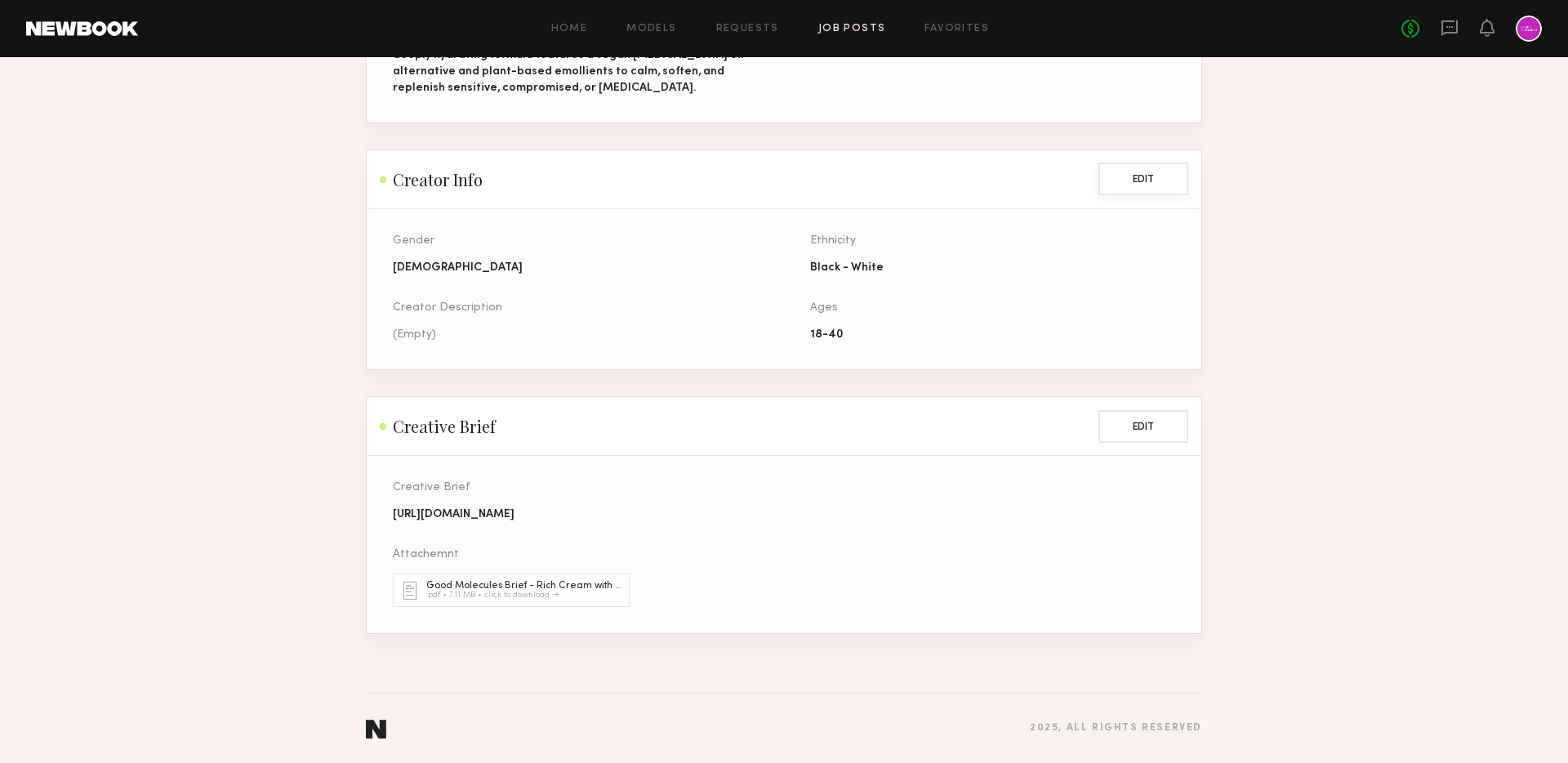
click at [1127, 164] on button "Edit" at bounding box center [1144, 179] width 90 height 33
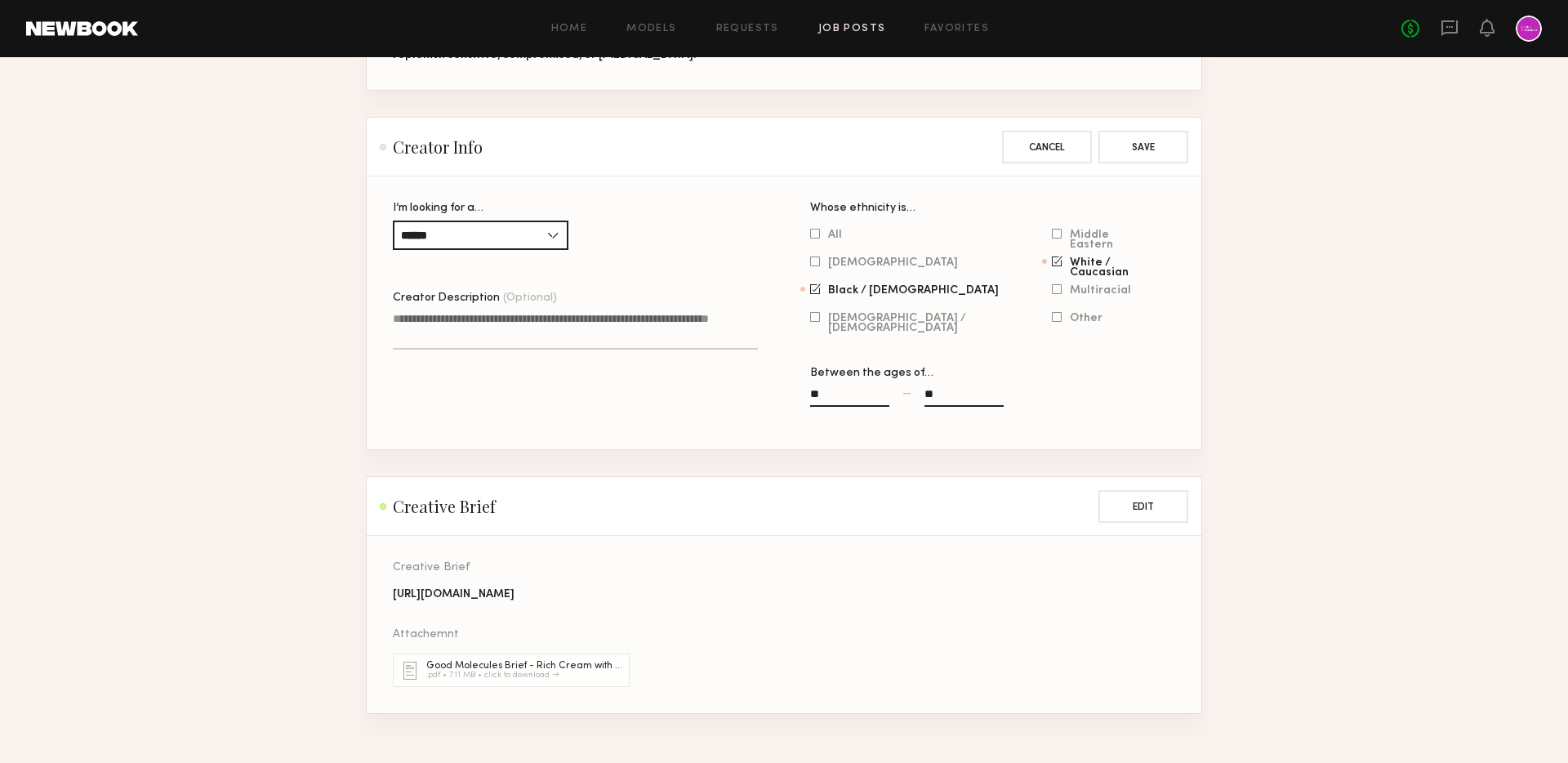
drag, startPoint x: 949, startPoint y: 412, endPoint x: 904, endPoint y: 412, distance: 45.0
click at [904, 412] on div "** — **" at bounding box center [993, 404] width 365 height 37
type input "*"
type input "**"
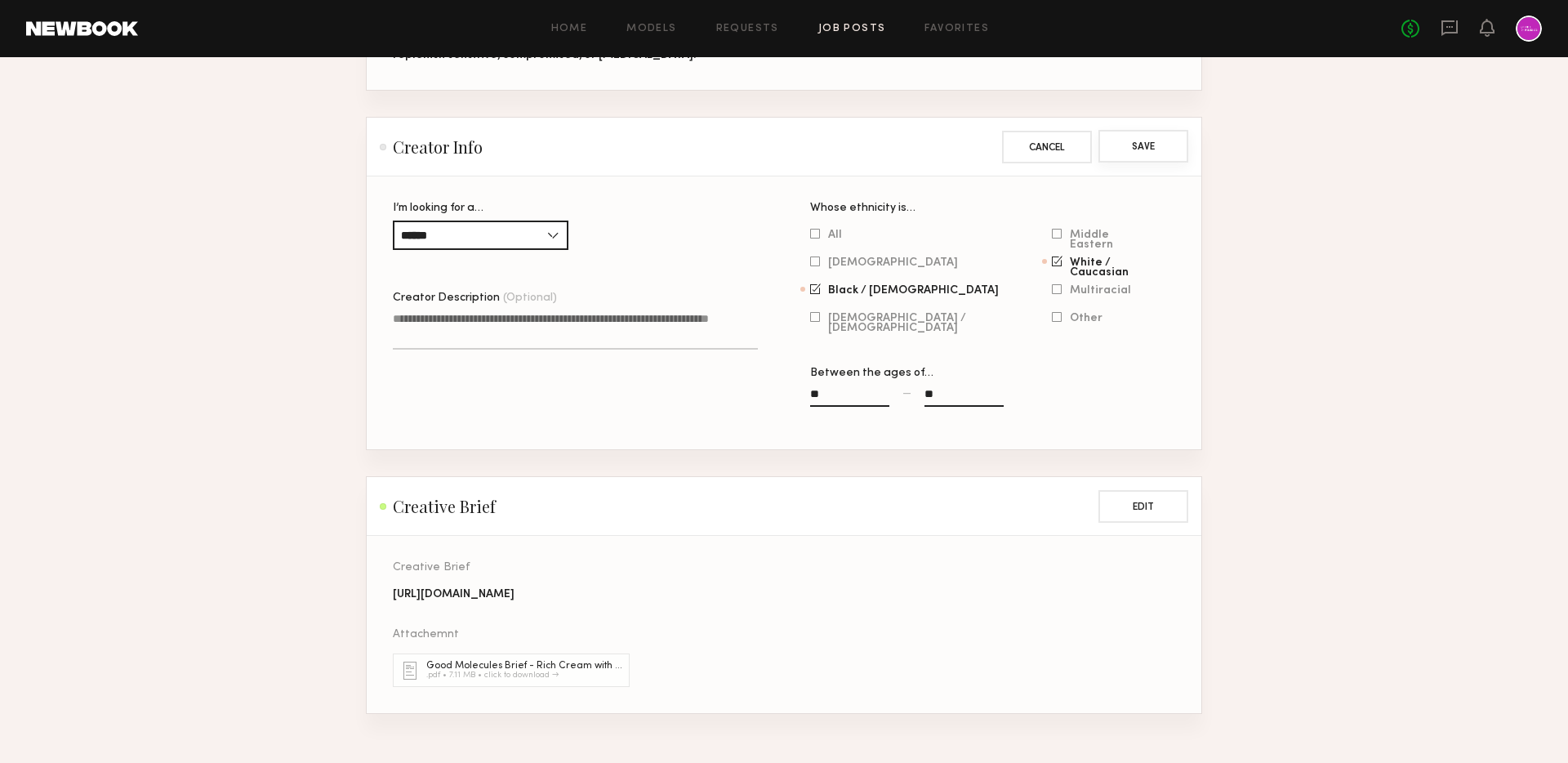
click at [1138, 163] on button "Save" at bounding box center [1144, 146] width 90 height 33
